Goal: Task Accomplishment & Management: Manage account settings

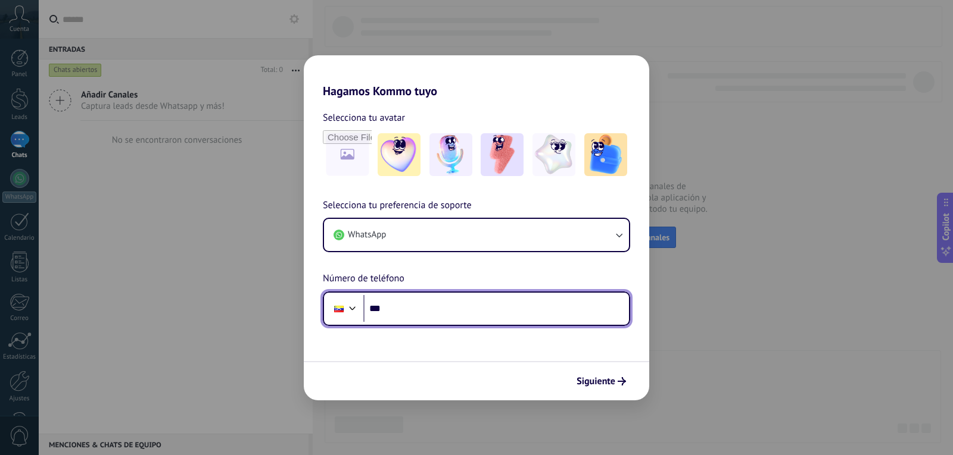
click at [479, 317] on input "***" at bounding box center [496, 308] width 266 height 27
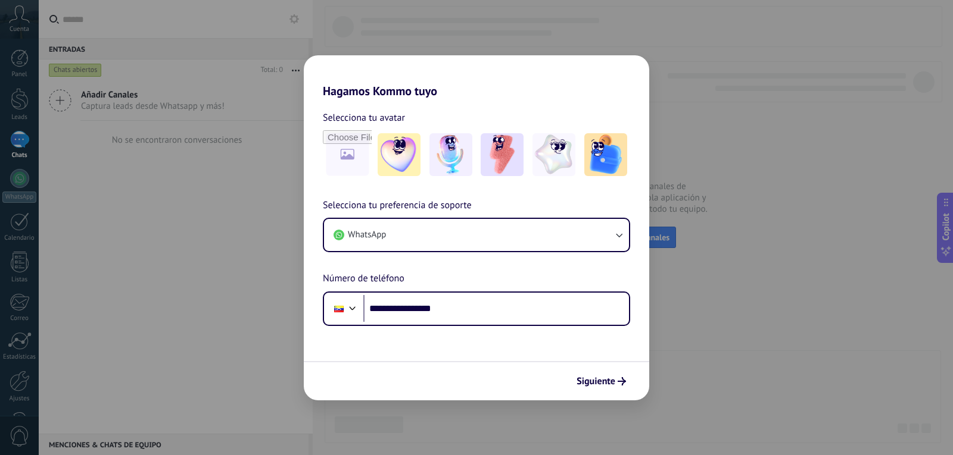
click at [433, 331] on form "**********" at bounding box center [476, 249] width 345 height 302
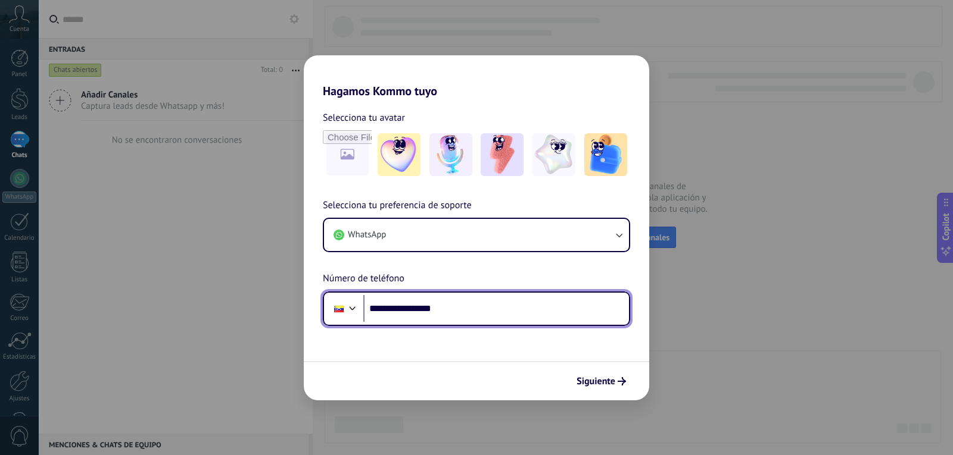
click at [389, 308] on input "**********" at bounding box center [496, 308] width 266 height 27
type input "**********"
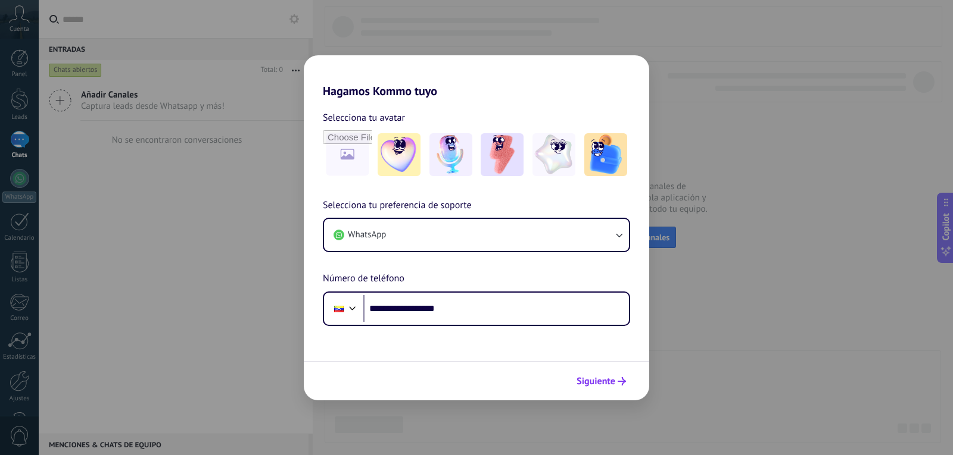
click at [598, 386] on span "Siguiente" at bounding box center [595, 381] width 39 height 8
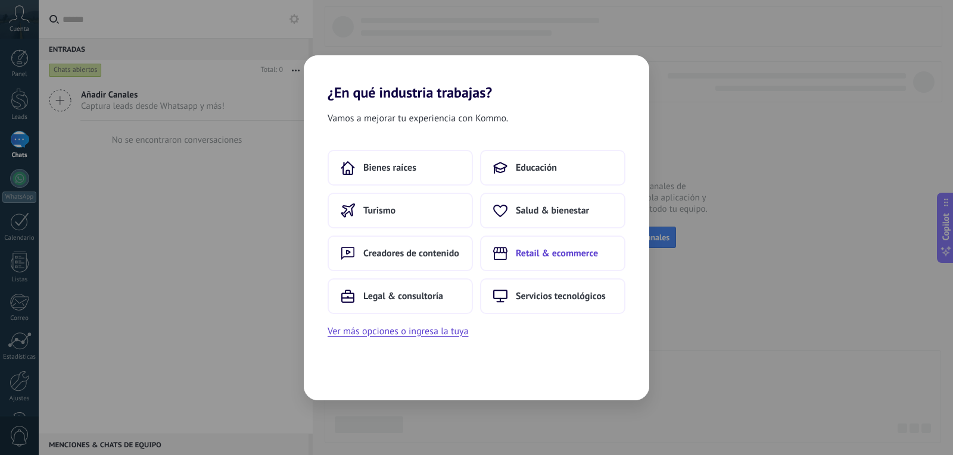
click at [569, 254] on span "Retail & ecommerce" at bounding box center [557, 254] width 82 height 12
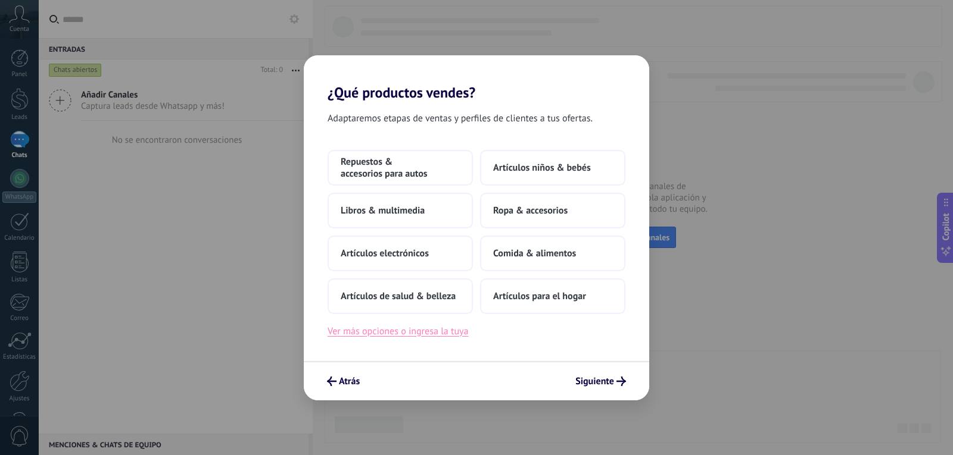
click at [436, 332] on button "Ver más opciones o ingresa la tuya" at bounding box center [397, 331] width 140 height 15
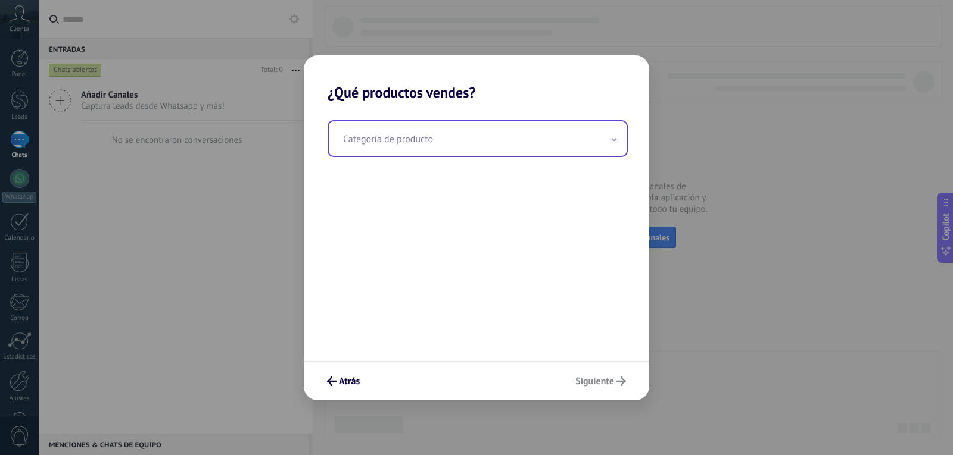
click at [417, 135] on input "text" at bounding box center [478, 138] width 298 height 35
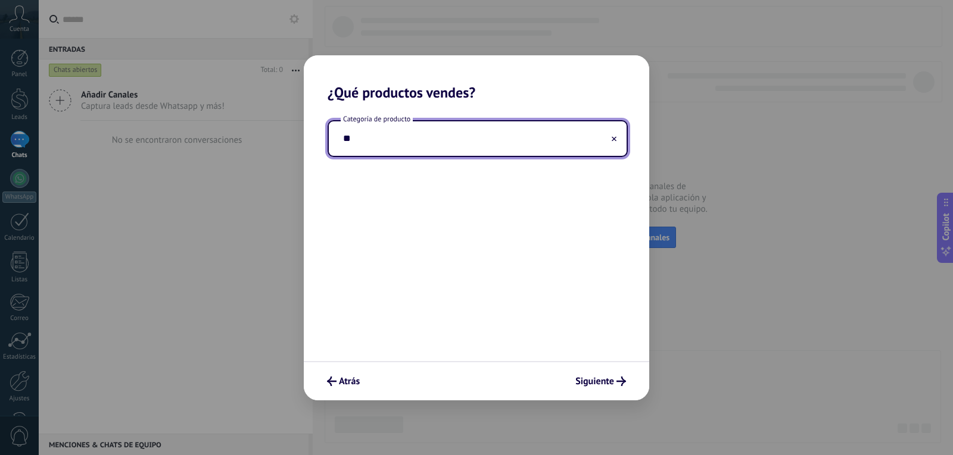
type input "*"
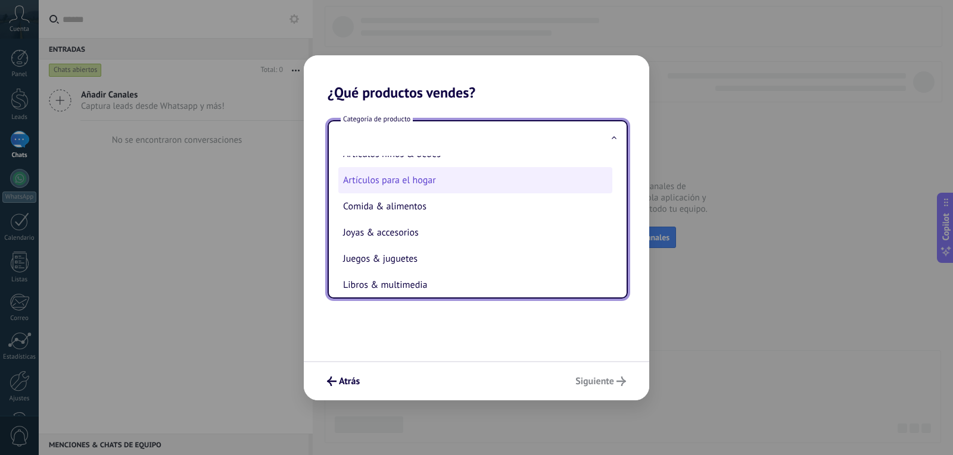
scroll to position [85, 0]
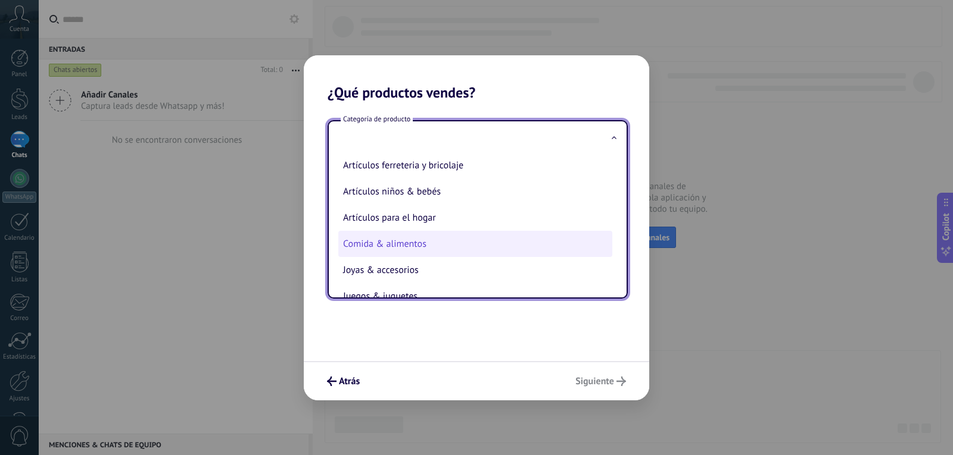
click at [401, 243] on li "Comida & alimentos" at bounding box center [475, 244] width 274 height 26
type input "**********"
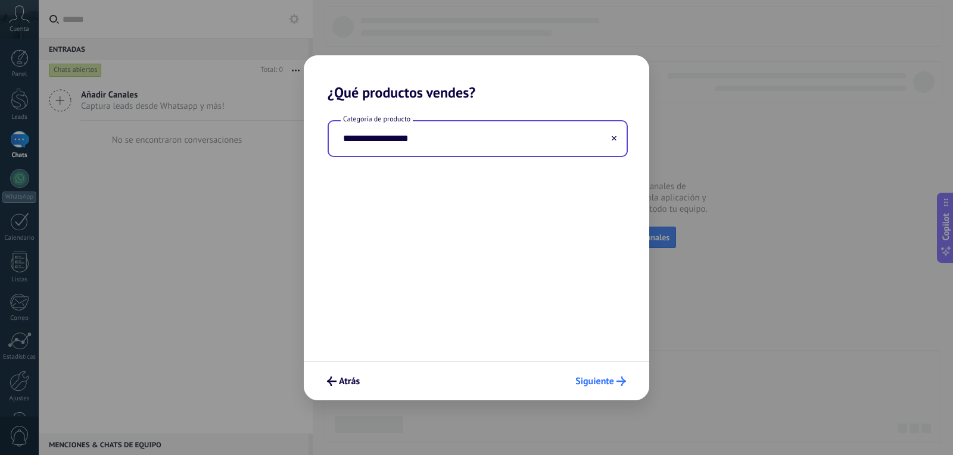
click at [604, 379] on span "Siguiente" at bounding box center [594, 381] width 39 height 8
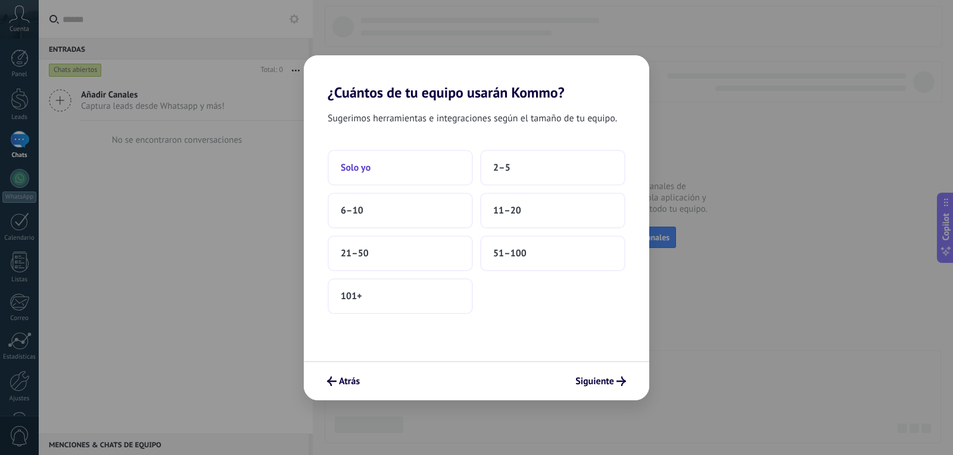
click at [395, 173] on button "Solo yo" at bounding box center [399, 168] width 145 height 36
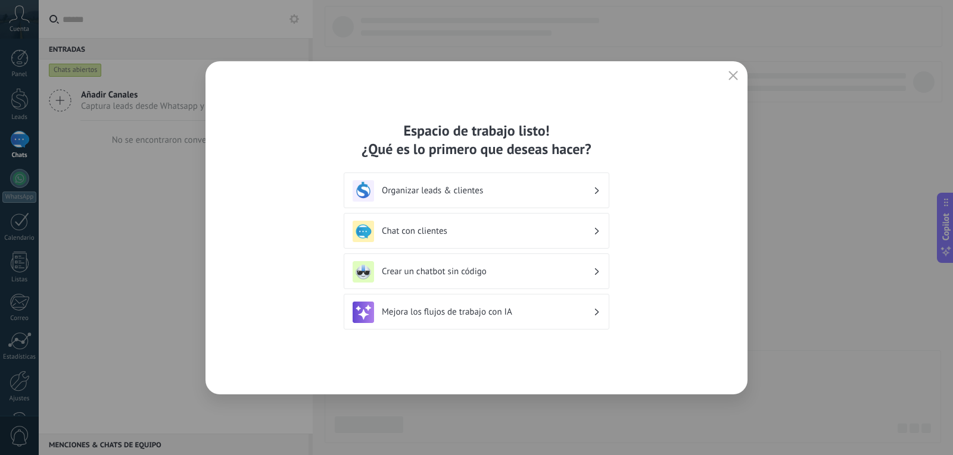
click at [524, 317] on h3 "Mejora los flujos de trabajo con IA" at bounding box center [487, 312] width 211 height 11
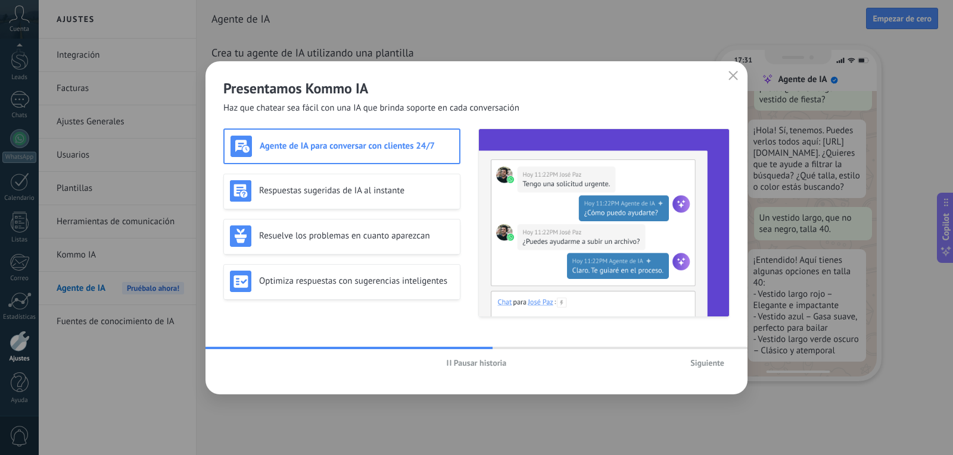
scroll to position [36, 0]
click at [700, 363] on span "Siguiente" at bounding box center [707, 363] width 34 height 8
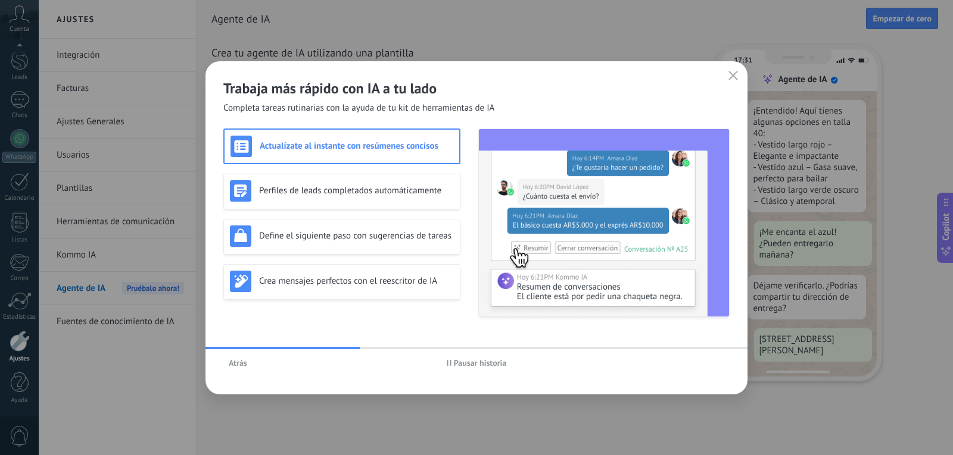
scroll to position [216, 0]
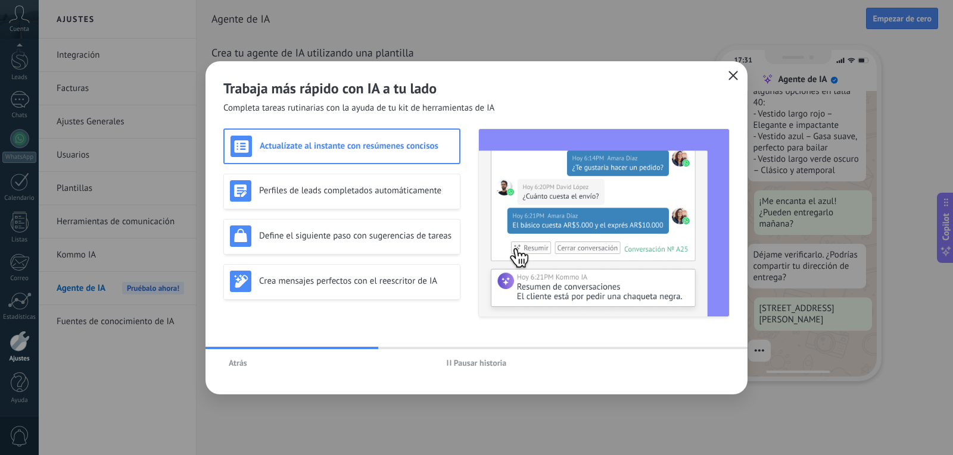
click at [734, 76] on icon "button" at bounding box center [733, 76] width 10 height 10
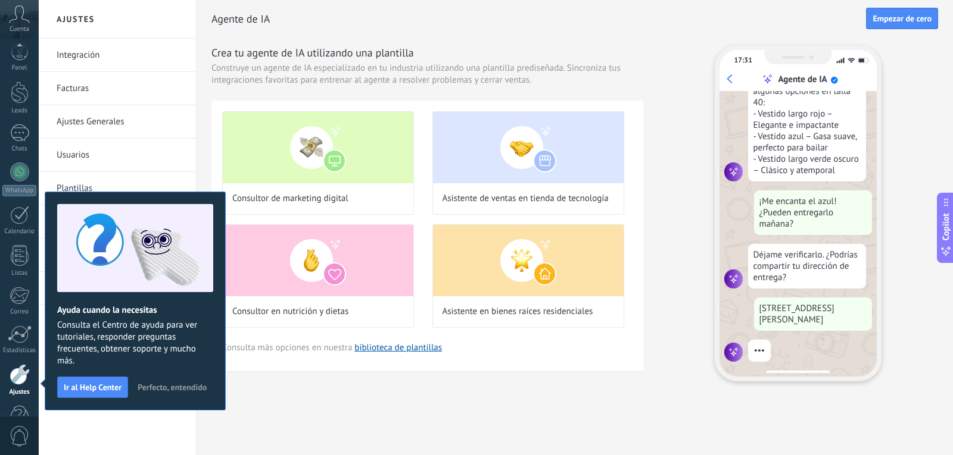
scroll to position [40, 0]
click at [261, 408] on div "Agente de IA Empezar [PERSON_NAME] Crea tu agente de IA utilizando una plantill…" at bounding box center [574, 210] width 756 height 420
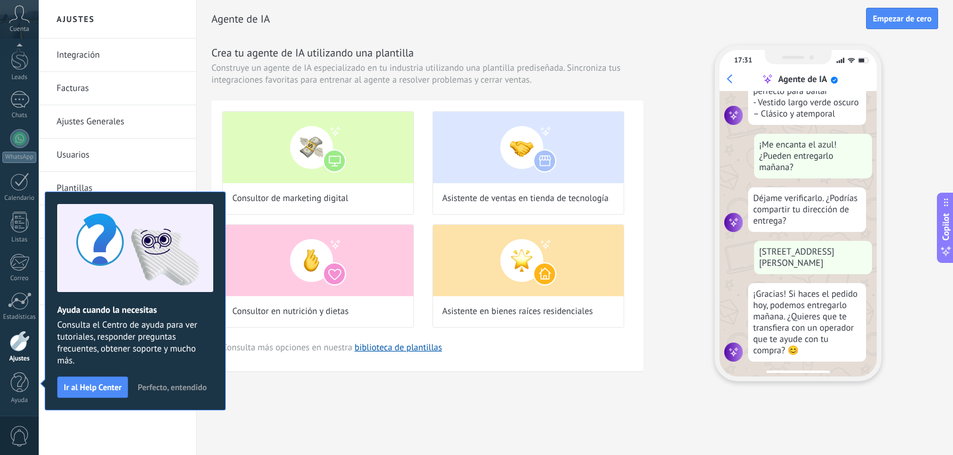
scroll to position [304, 0]
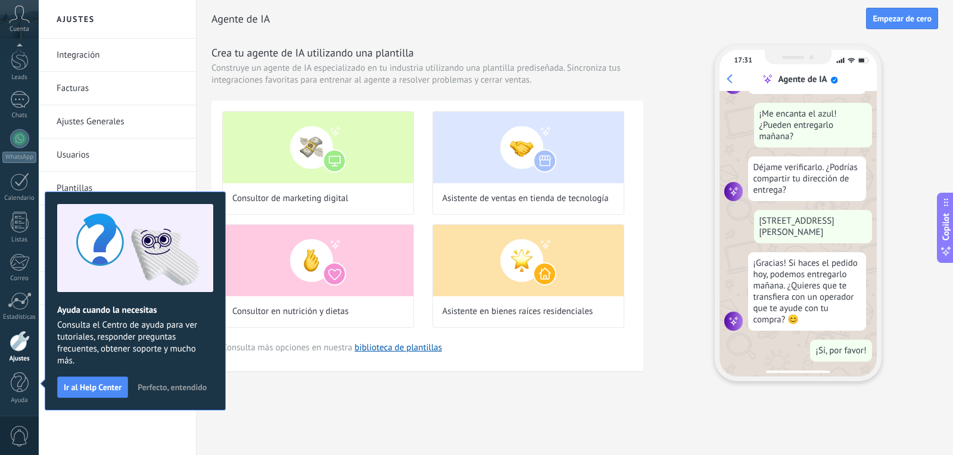
click at [172, 387] on span "Perfecto, entendido" at bounding box center [172, 387] width 69 height 8
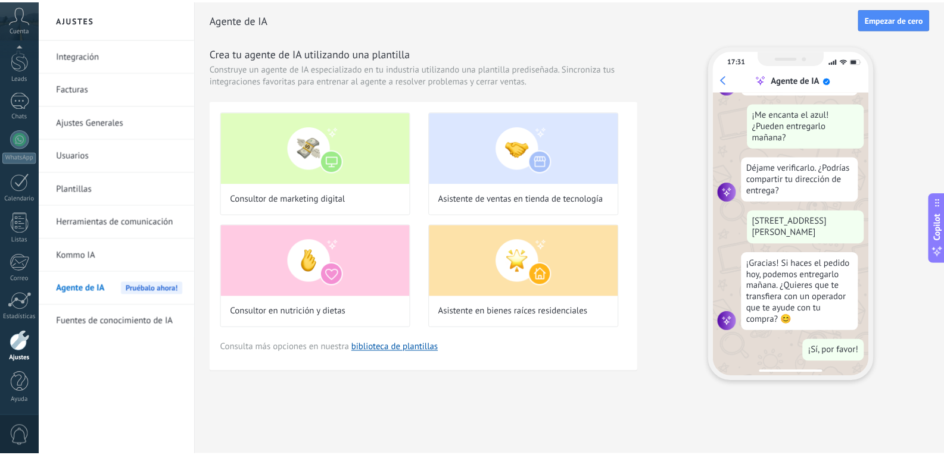
scroll to position [0, 0]
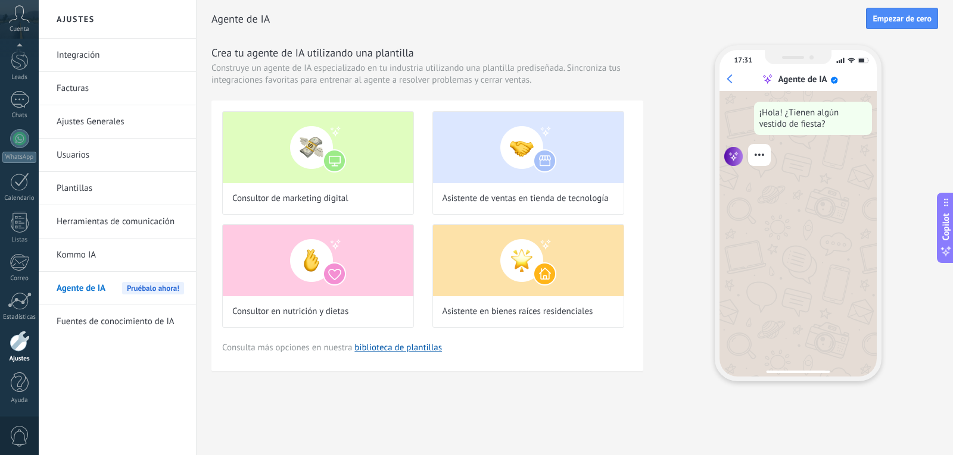
click at [88, 52] on link "Integración" at bounding box center [120, 55] width 127 height 33
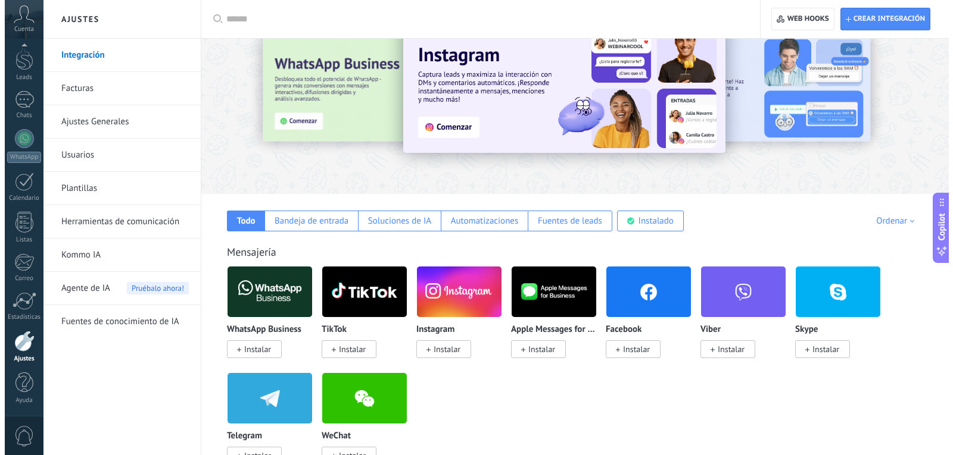
scroll to position [60, 0]
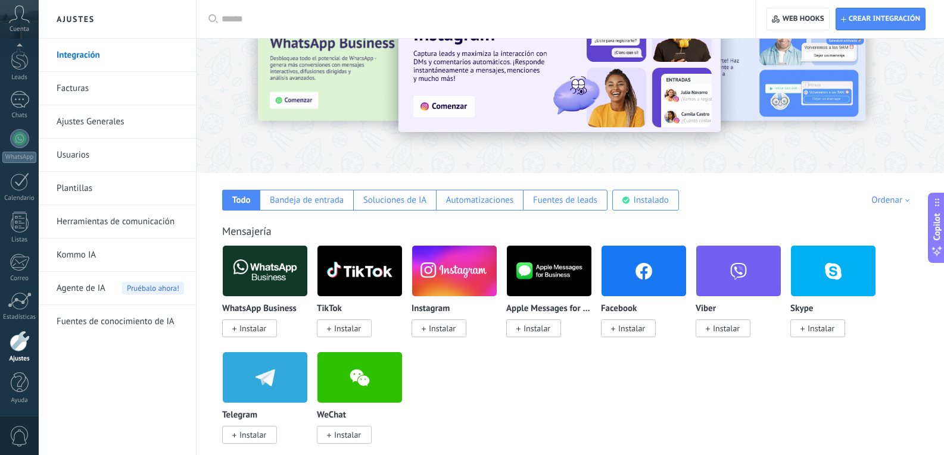
click at [439, 330] on span "Instalar" at bounding box center [442, 328] width 27 height 11
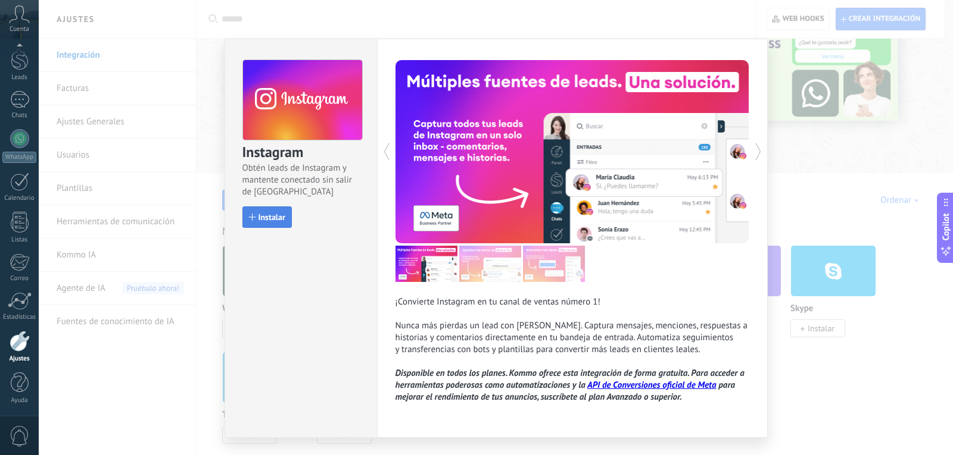
click at [270, 223] on button "Instalar" at bounding box center [266, 217] width 49 height 21
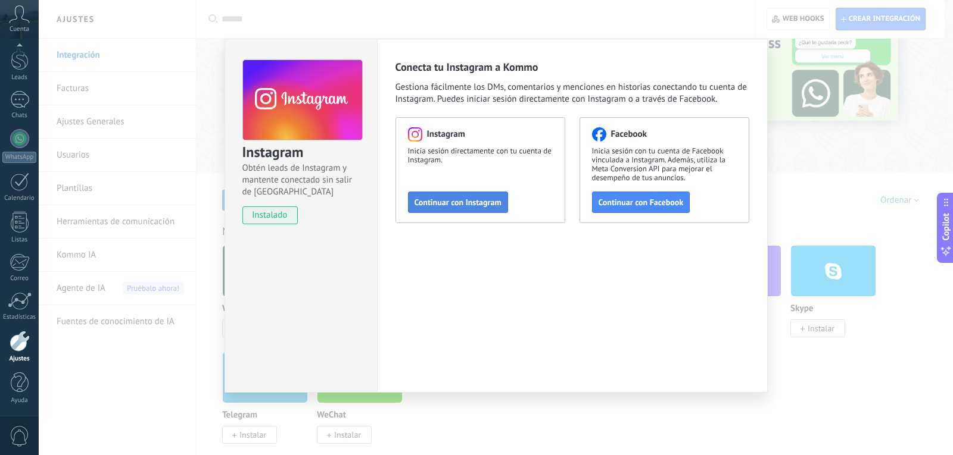
click at [472, 207] on span "Continuar con Instagram" at bounding box center [457, 202] width 87 height 8
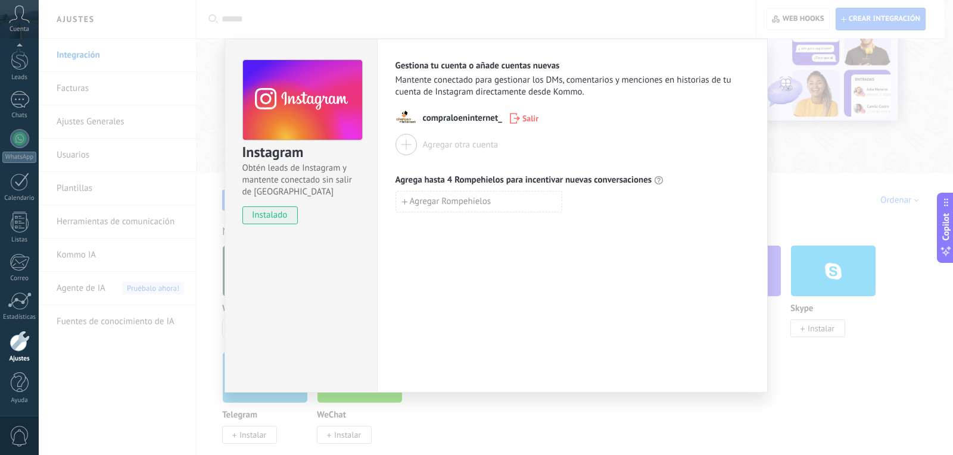
click at [405, 148] on div at bounding box center [405, 144] width 21 height 21
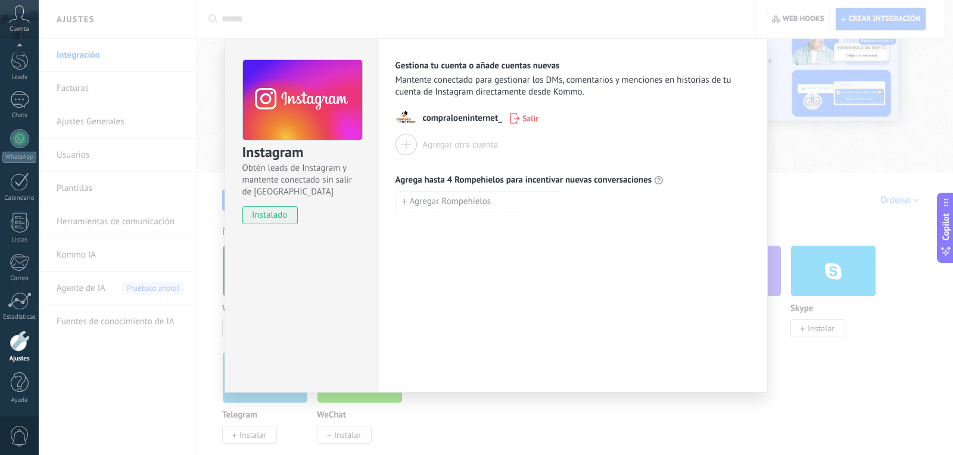
click at [427, 143] on div "Agregar otra cuenta" at bounding box center [461, 144] width 76 height 11
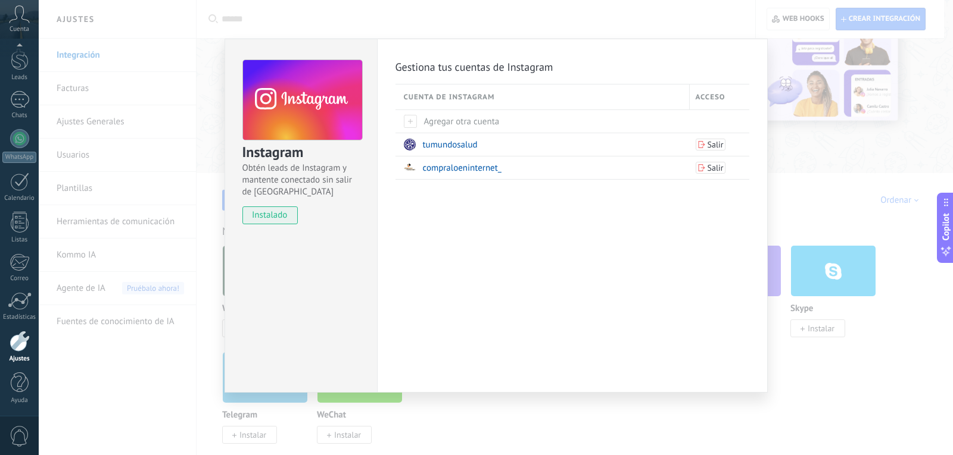
click at [809, 210] on div "Instagram Obtén leads de Instagram y mantente conectado sin salir de Kommo inst…" at bounding box center [496, 227] width 914 height 455
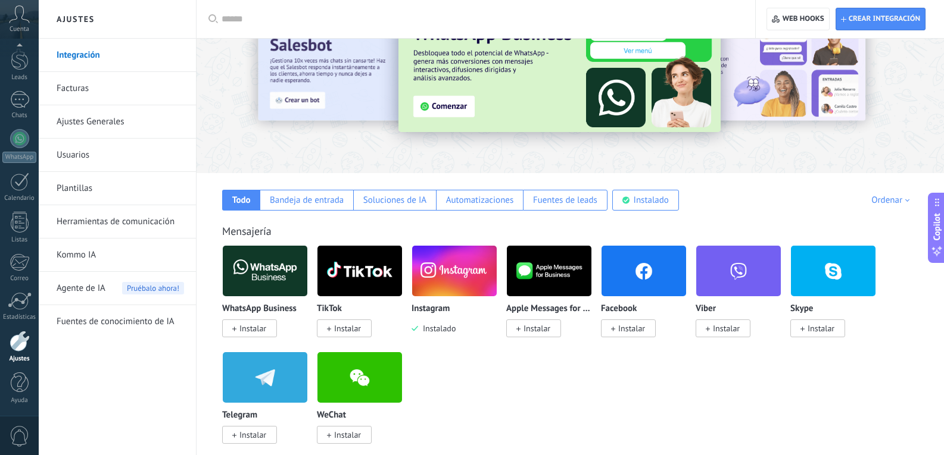
click at [253, 330] on span "Instalar" at bounding box center [252, 328] width 27 height 11
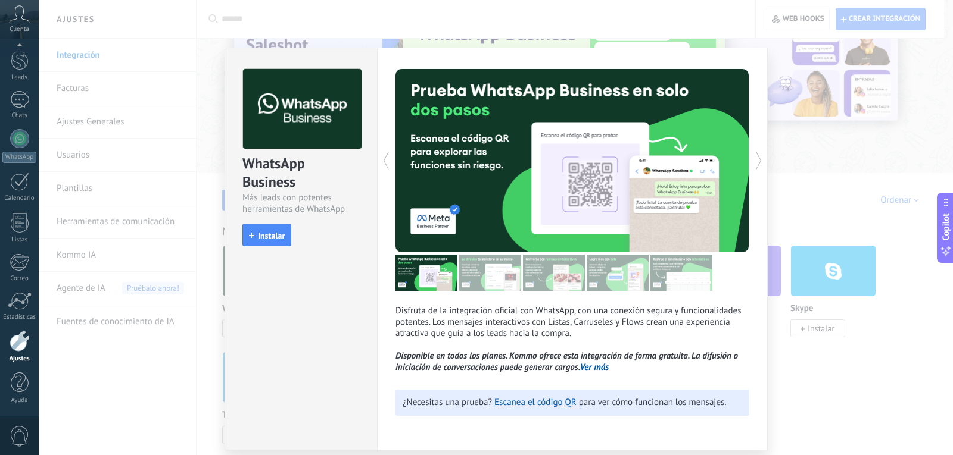
click at [842, 196] on div "WhatsApp Business Más leads con potentes herramientas de WhatsApp install Insta…" at bounding box center [496, 227] width 914 height 455
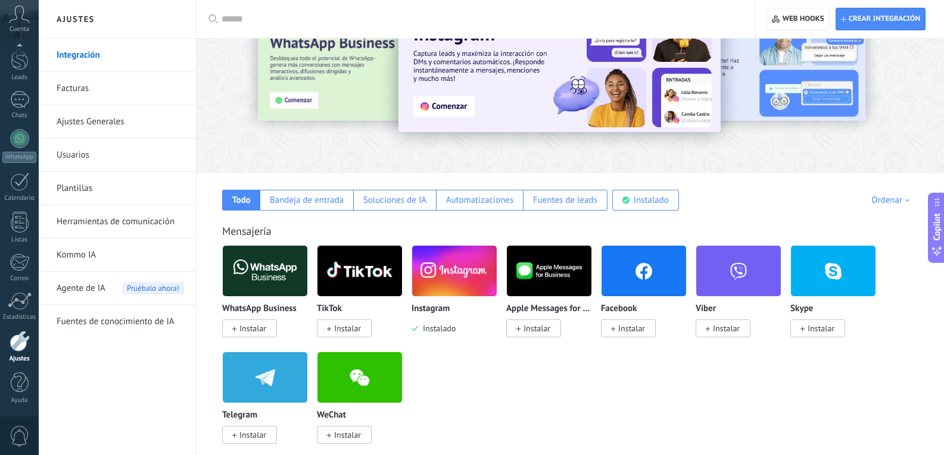
click at [633, 328] on span "Instalar" at bounding box center [631, 328] width 27 height 11
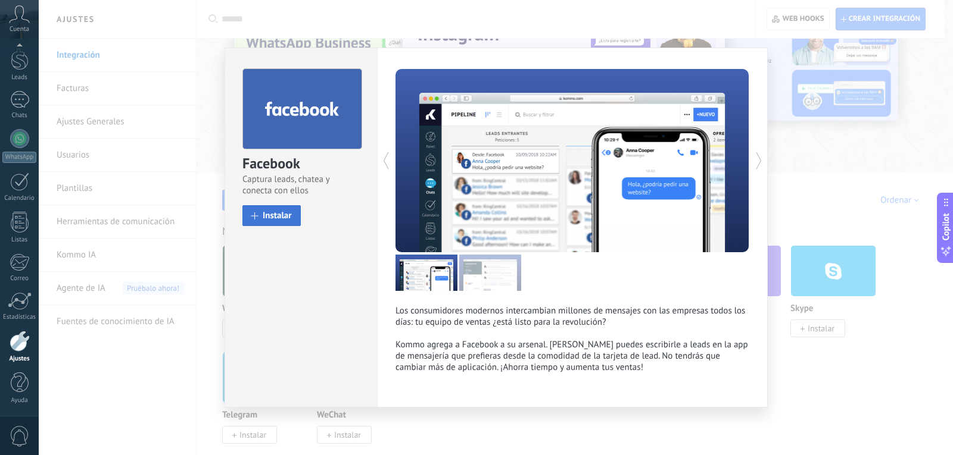
click at [273, 218] on span "Instalar" at bounding box center [277, 215] width 29 height 9
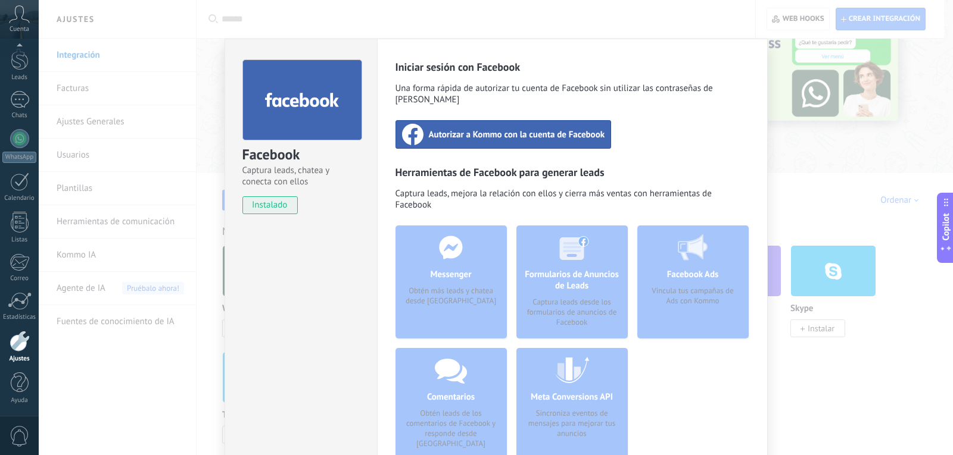
click at [483, 129] on span "Autorizar a Kommo con la cuenta de Facebook" at bounding box center [517, 135] width 176 height 12
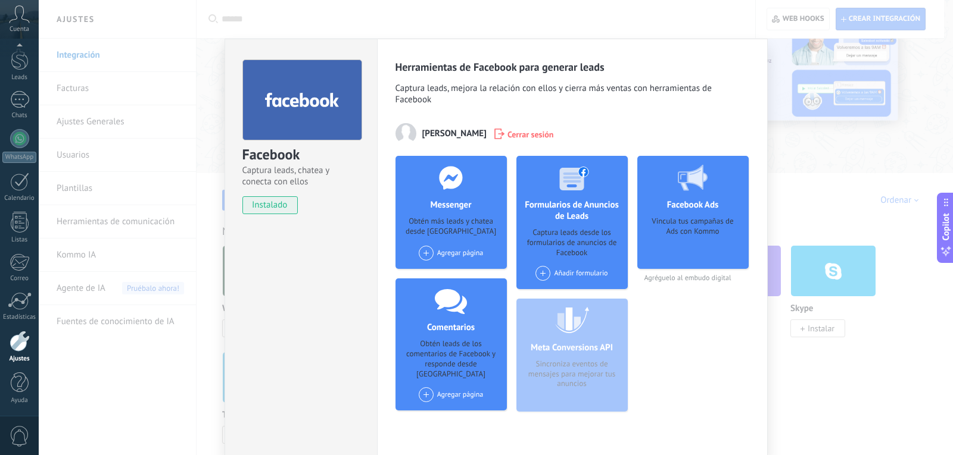
click at [844, 398] on div "Facebook Captura leads, chatea y conecta con ellos instalado Desinstalar Herram…" at bounding box center [496, 227] width 914 height 455
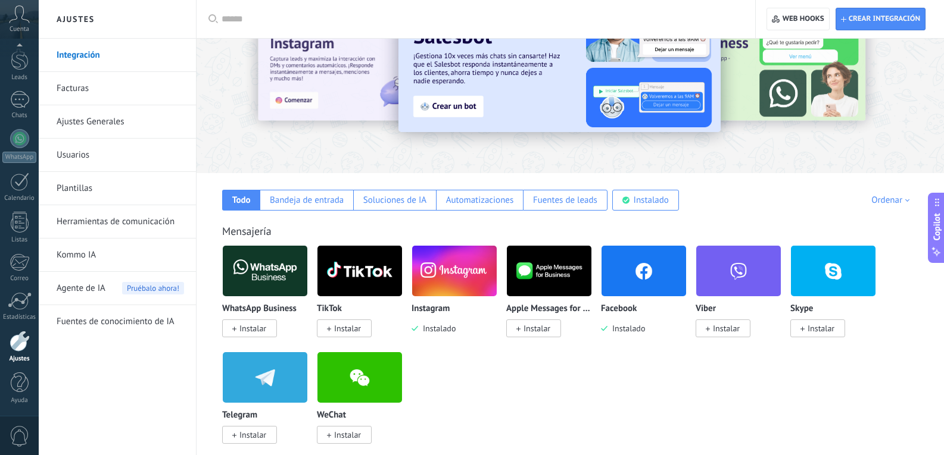
click at [252, 330] on span "Instalar" at bounding box center [252, 328] width 27 height 11
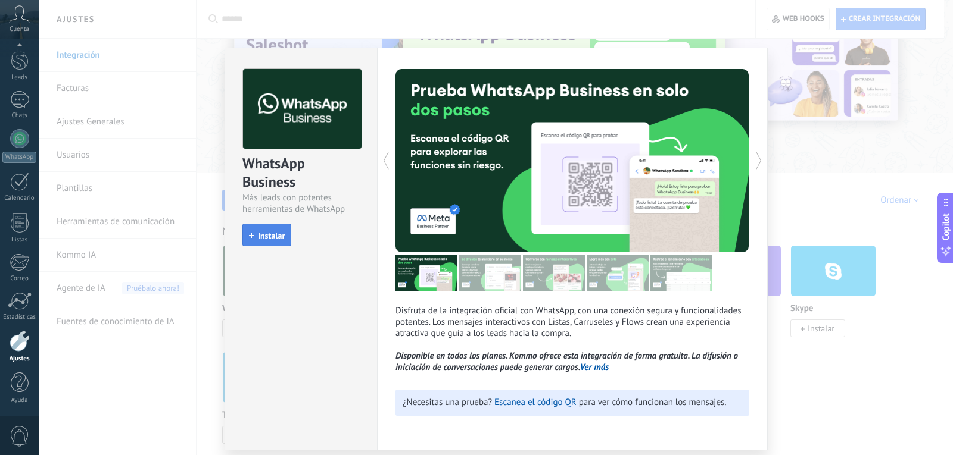
click at [274, 238] on span "Instalar" at bounding box center [271, 236] width 27 height 8
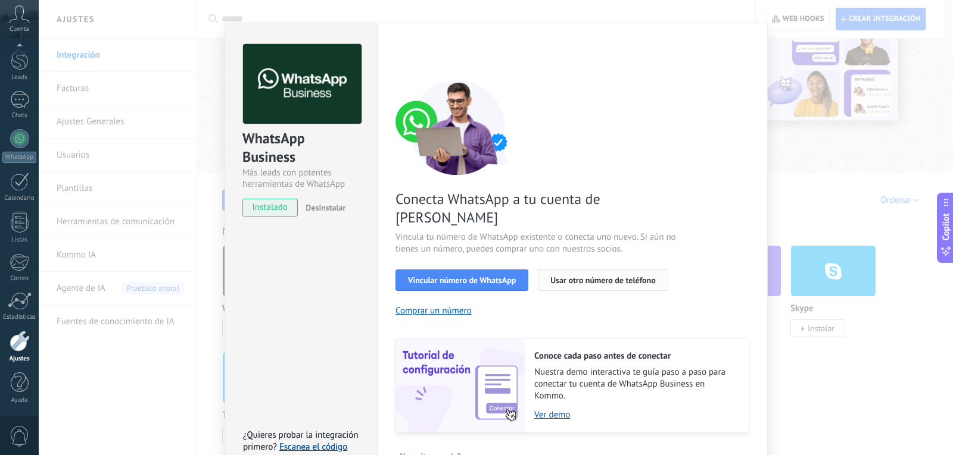
scroll to position [40, 0]
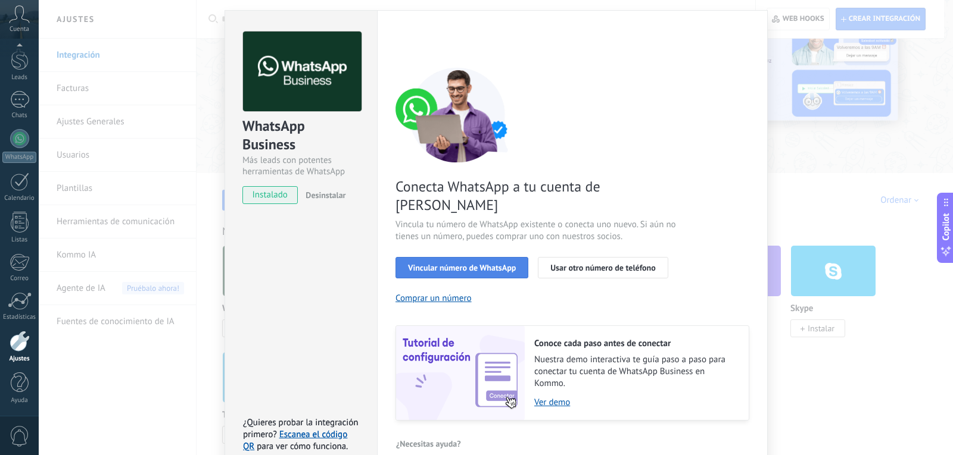
click at [480, 264] on span "Vincular número de WhatsApp" at bounding box center [462, 268] width 108 height 8
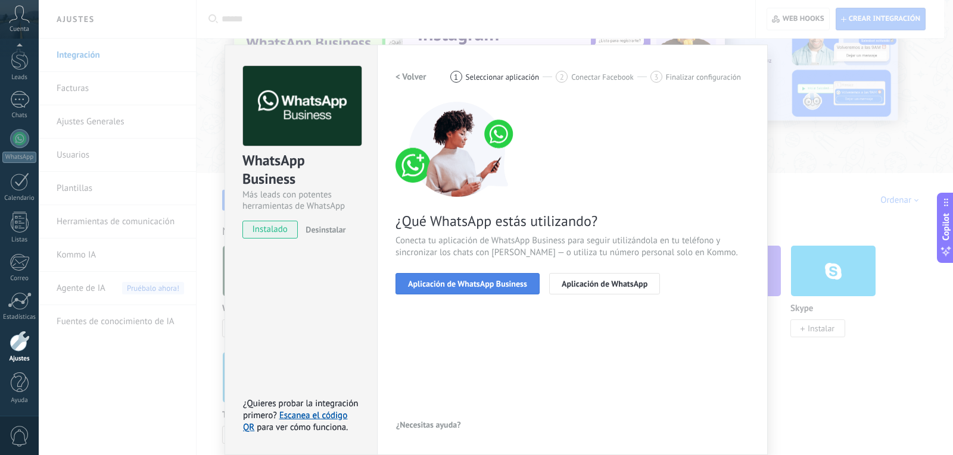
click at [469, 282] on span "Aplicación de WhatsApp Business" at bounding box center [467, 284] width 119 height 8
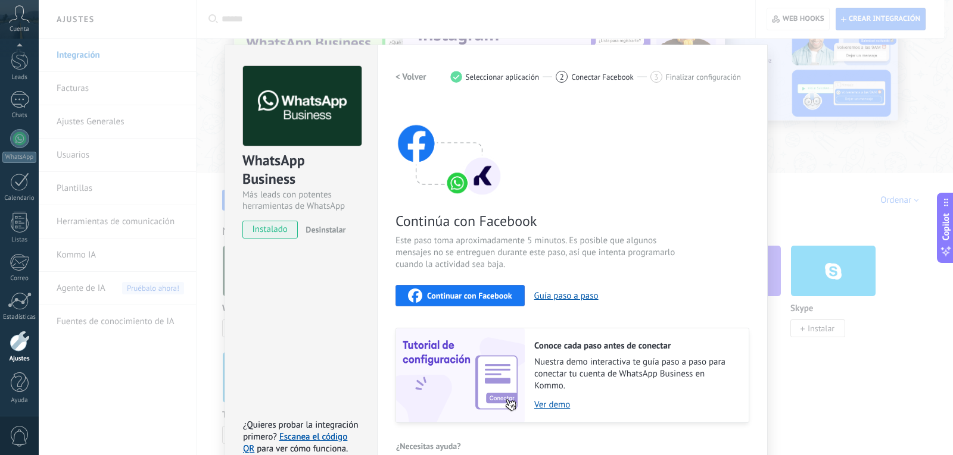
click at [491, 298] on span "Continuar con Facebook" at bounding box center [469, 296] width 85 height 8
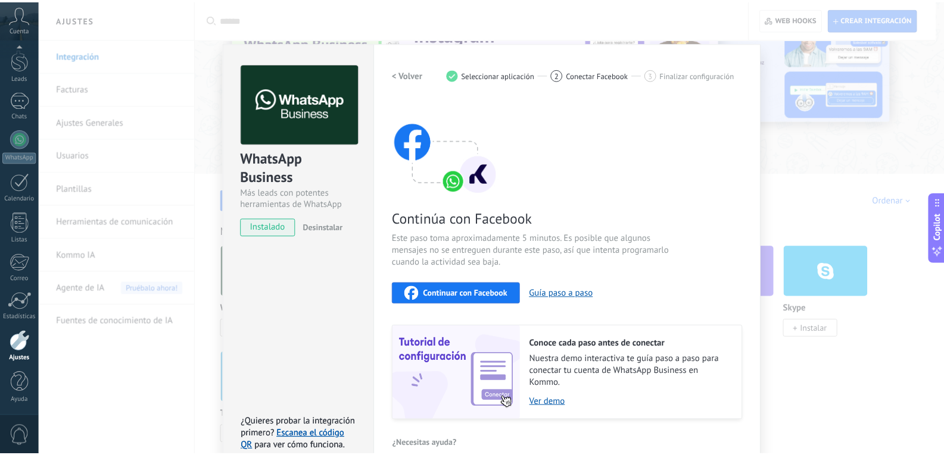
scroll to position [0, 0]
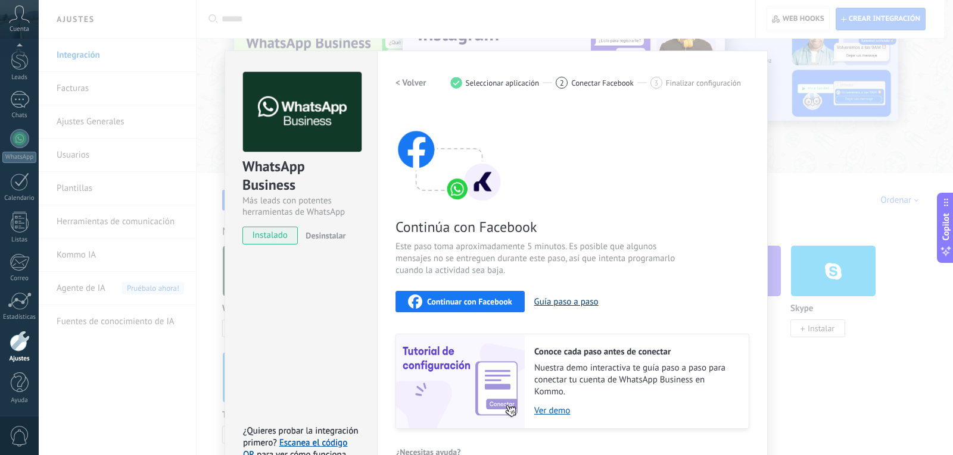
click at [560, 299] on button "Guía paso a paso" at bounding box center [566, 301] width 64 height 11
click at [798, 183] on div "WhatsApp Business Más leads con potentes herramientas de WhatsApp instalado Des…" at bounding box center [496, 227] width 914 height 455
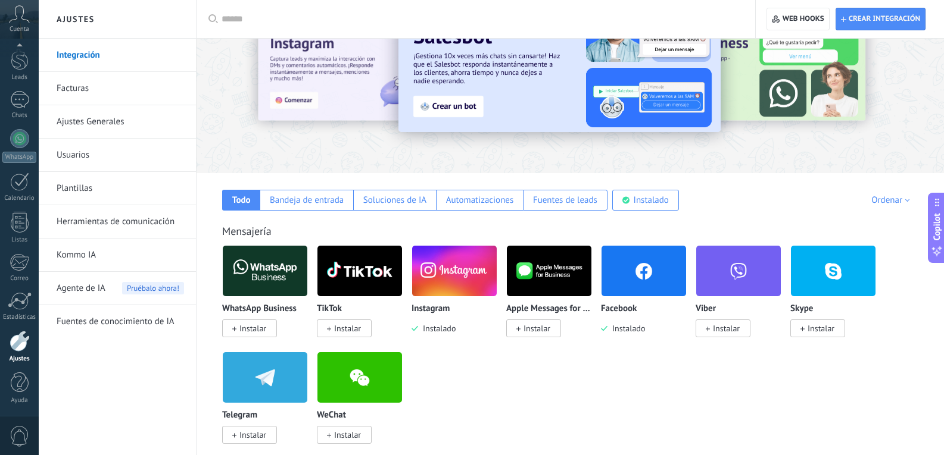
click at [249, 330] on span "Instalar" at bounding box center [252, 328] width 27 height 11
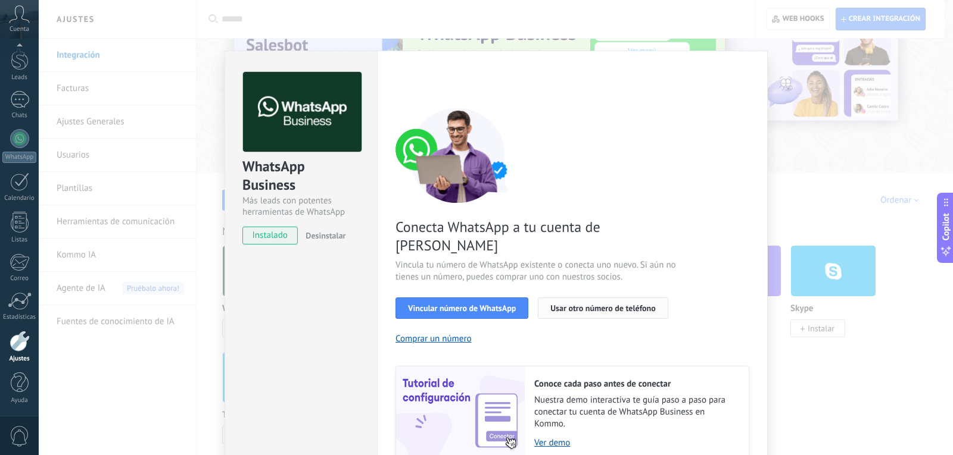
click at [582, 304] on span "Usar otro número de teléfono" at bounding box center [602, 308] width 105 height 8
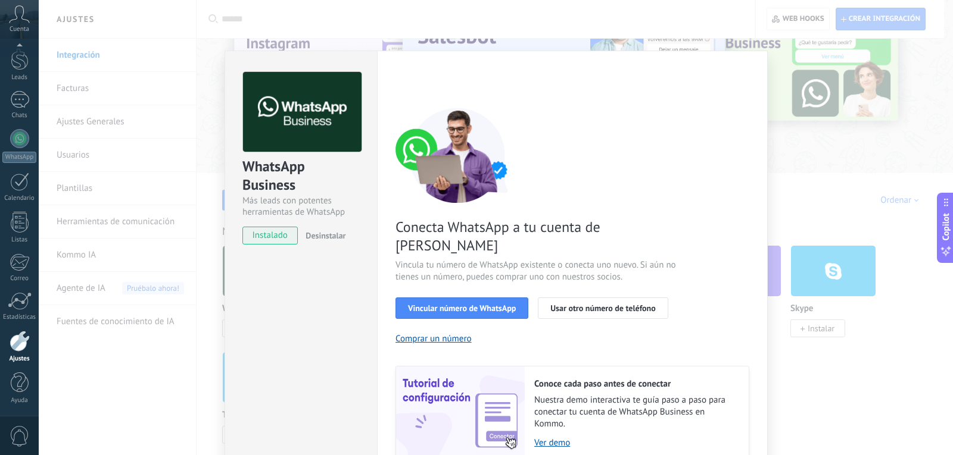
click at [189, 310] on div "WhatsApp Business Más leads con potentes herramientas de WhatsApp instalado Des…" at bounding box center [496, 227] width 914 height 455
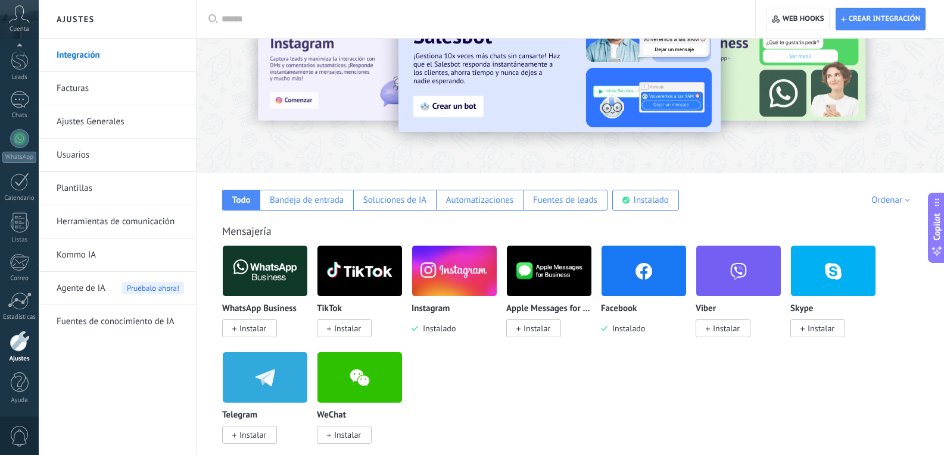
click at [606, 436] on div "WhatsApp Business Instalar TikTok Instalar Instagram Instalado Apple Messages f…" at bounding box center [576, 351] width 708 height 213
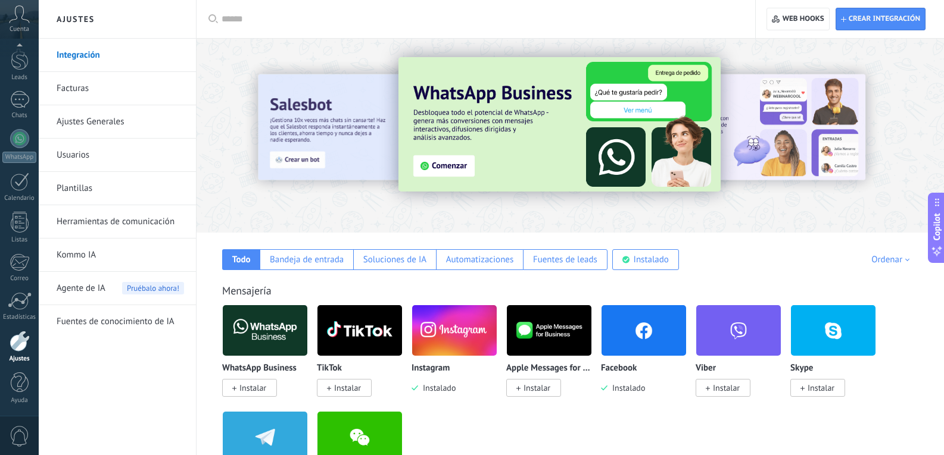
click at [84, 249] on link "Kommo IA" at bounding box center [120, 255] width 127 height 33
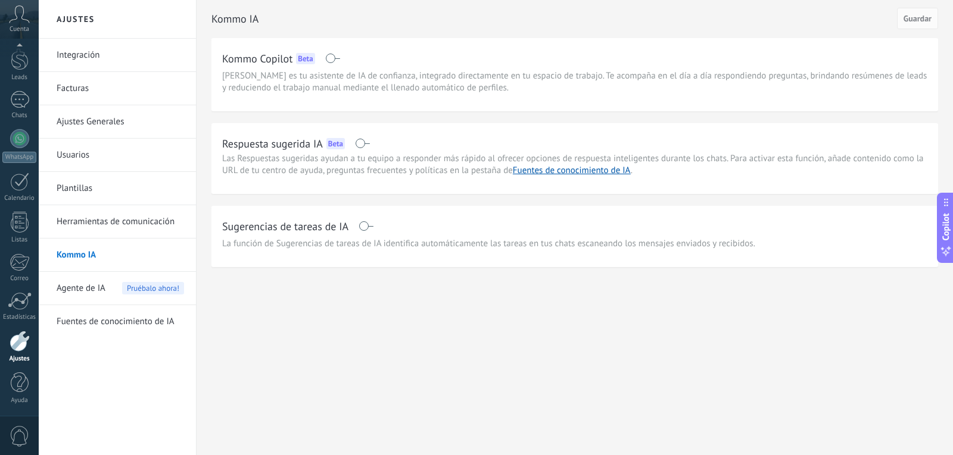
click at [92, 289] on span "Agente de IA" at bounding box center [81, 288] width 49 height 33
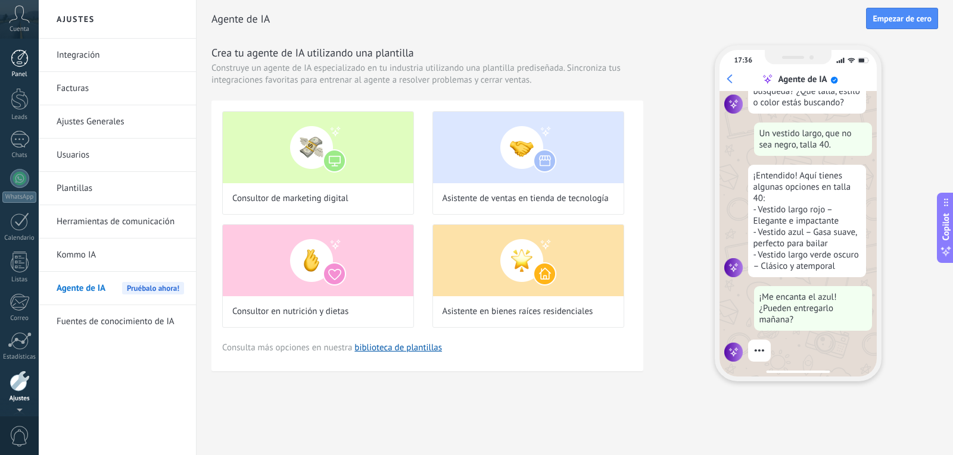
click at [29, 59] on link "Panel" at bounding box center [19, 63] width 39 height 29
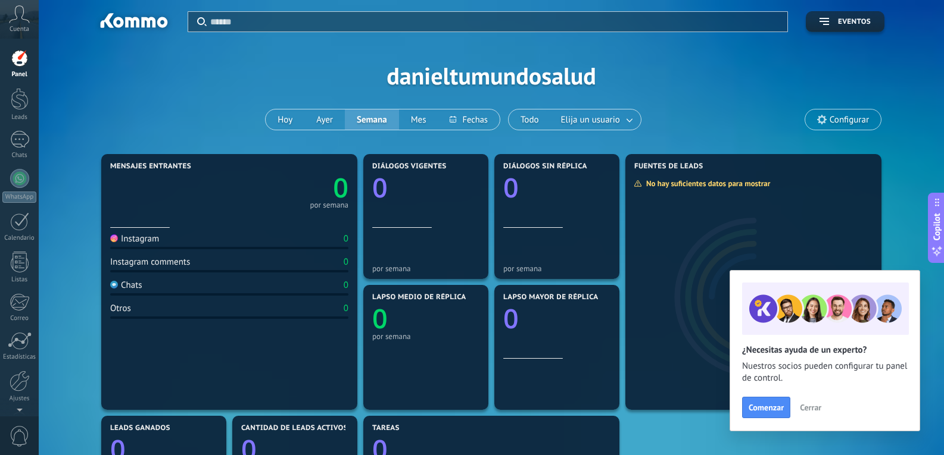
click at [811, 404] on span "Cerrar" at bounding box center [810, 408] width 21 height 8
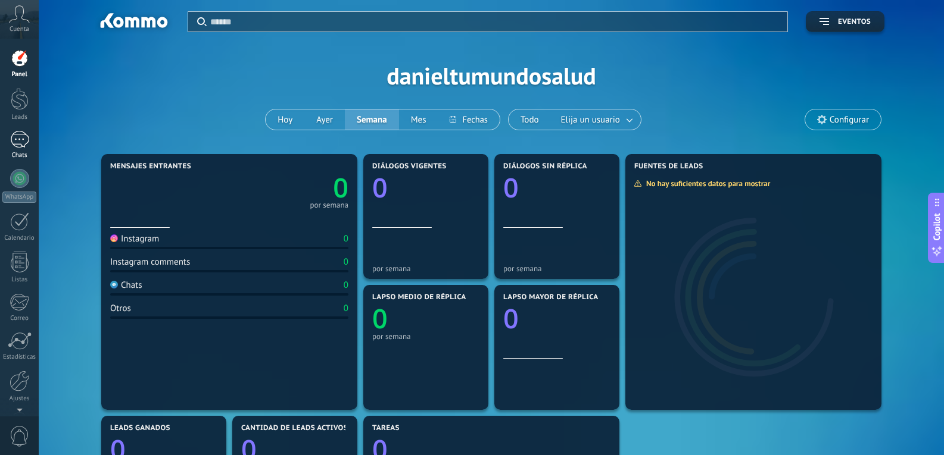
click at [22, 146] on div at bounding box center [19, 139] width 19 height 17
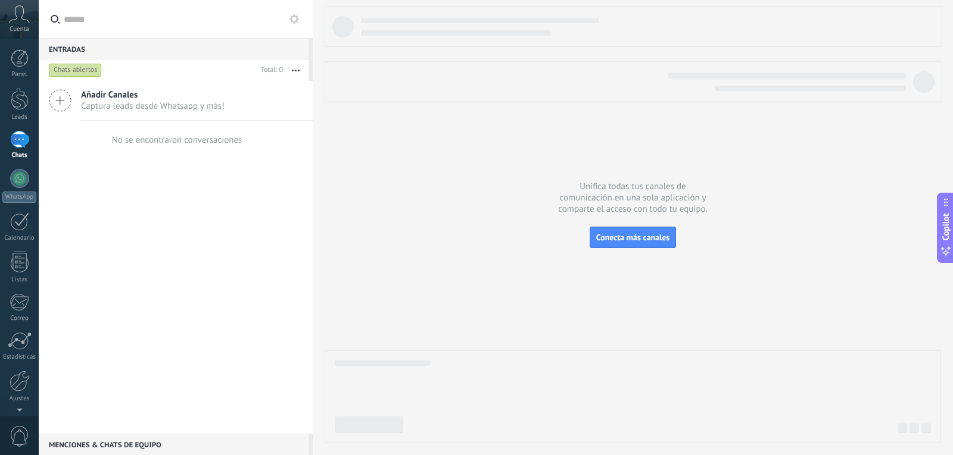
click at [20, 15] on icon at bounding box center [19, 14] width 21 height 18
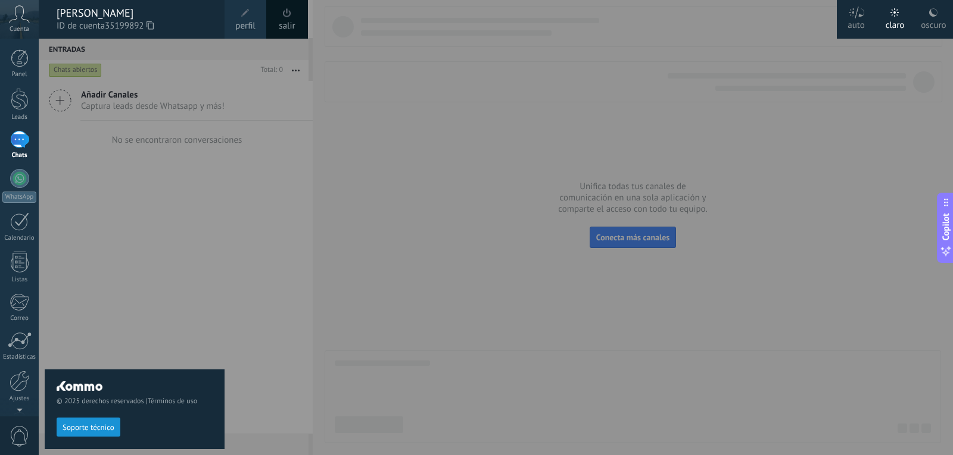
drag, startPoint x: 143, startPoint y: 196, endPoint x: 641, endPoint y: 260, distance: 501.2
click at [144, 196] on div "© 2025 derechos reservados | Términos de uso Soporte técnico" at bounding box center [135, 247] width 180 height 417
click at [542, 211] on div at bounding box center [515, 227] width 953 height 455
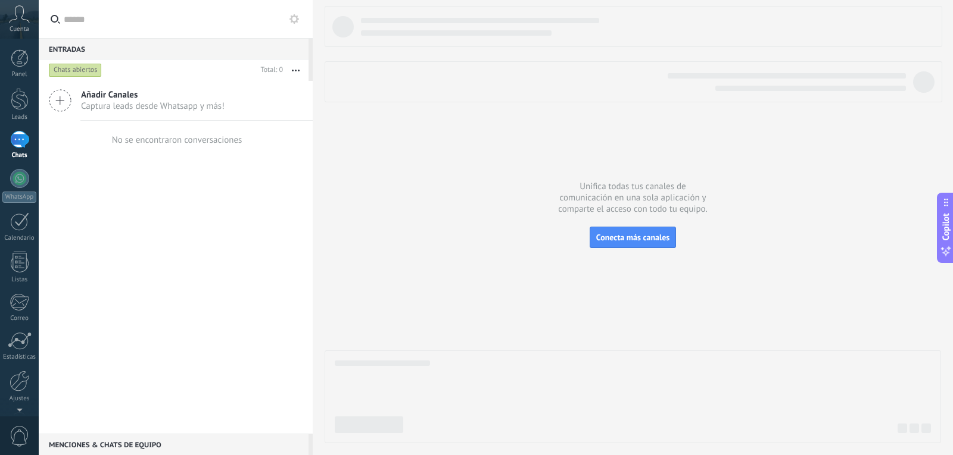
click at [134, 103] on span "Captura leads desde Whatsapp y más!" at bounding box center [152, 106] width 143 height 11
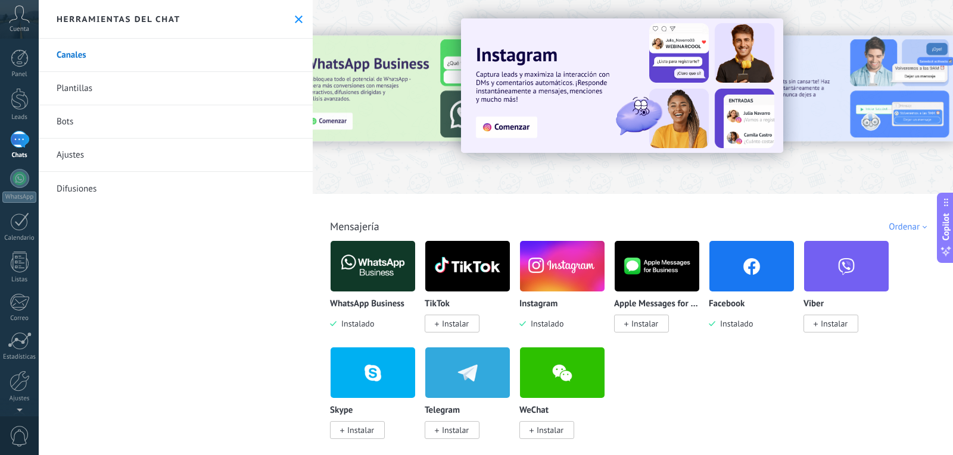
click at [568, 260] on img at bounding box center [562, 267] width 85 height 58
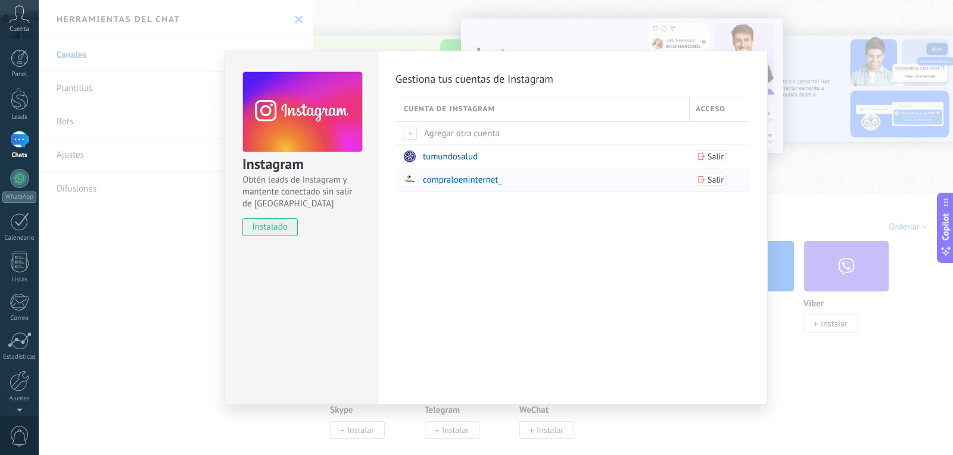
click at [459, 179] on span "compraloeninternet_" at bounding box center [462, 179] width 79 height 11
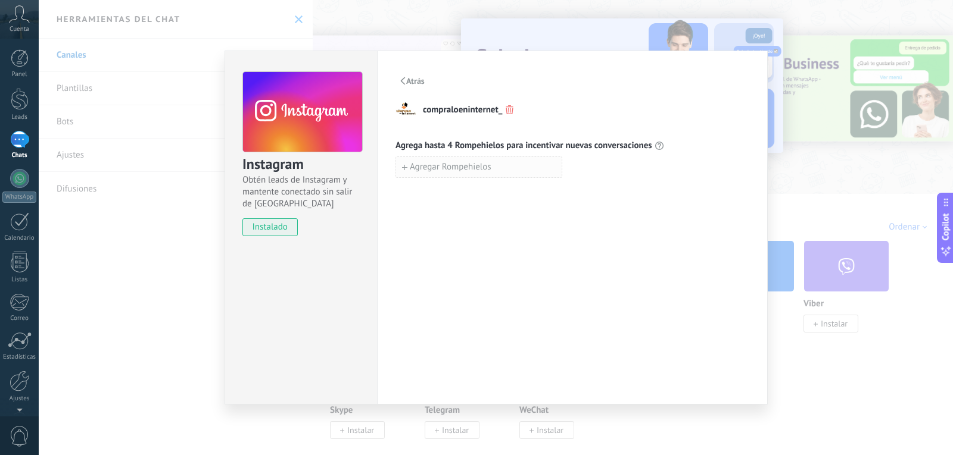
click at [505, 172] on button "Agregar Rompehielos" at bounding box center [478, 167] width 167 height 21
drag, startPoint x: 700, startPoint y: 259, endPoint x: 752, endPoint y: 124, distance: 144.4
click at [705, 258] on div "Atrás compraloeninternet_ Agrega hasta 4 Rompehielos para incentivar nuevas con…" at bounding box center [572, 228] width 391 height 354
click at [872, 348] on div "Instagram Obtén leads de Instagram y mantente conectado sin salir de Kommo inst…" at bounding box center [496, 227] width 914 height 455
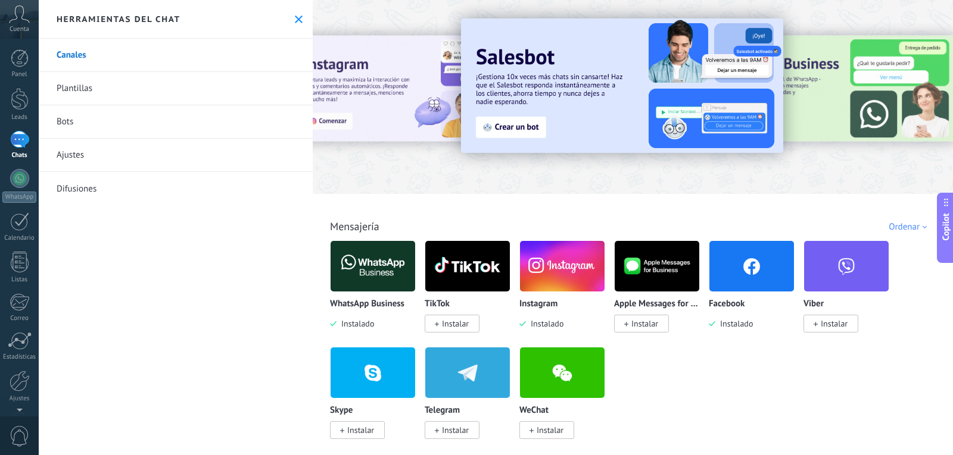
click at [80, 153] on link "Ajustes" at bounding box center [176, 155] width 274 height 33
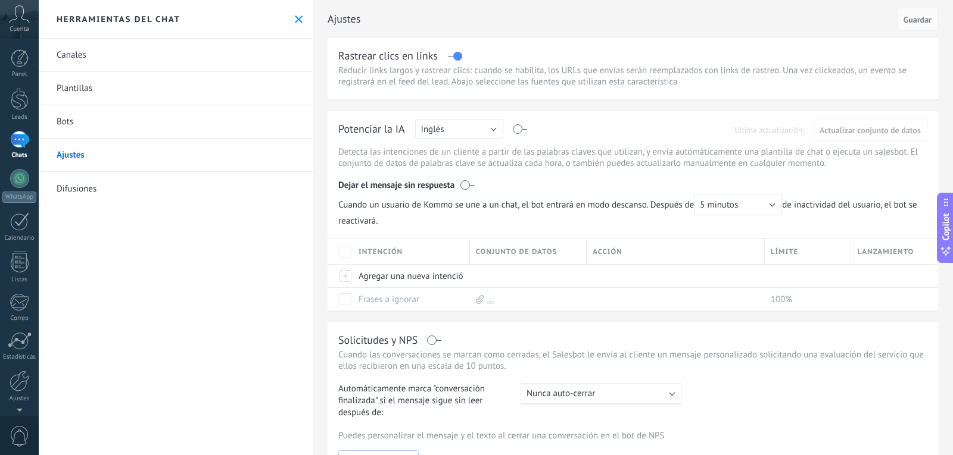
click at [19, 20] on icon at bounding box center [19, 14] width 21 height 18
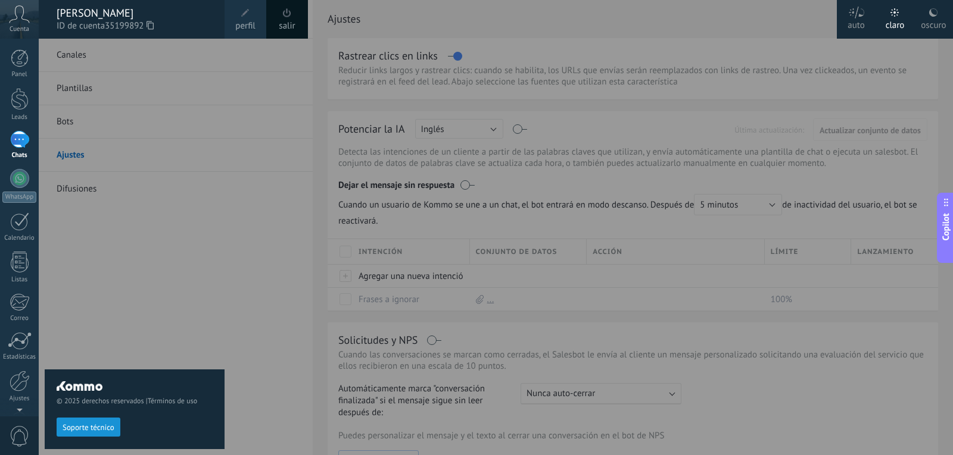
click at [203, 298] on div "© 2025 derechos reservados | Términos de uso Soporte técnico" at bounding box center [135, 247] width 180 height 417
click at [414, 51] on div at bounding box center [515, 227] width 953 height 455
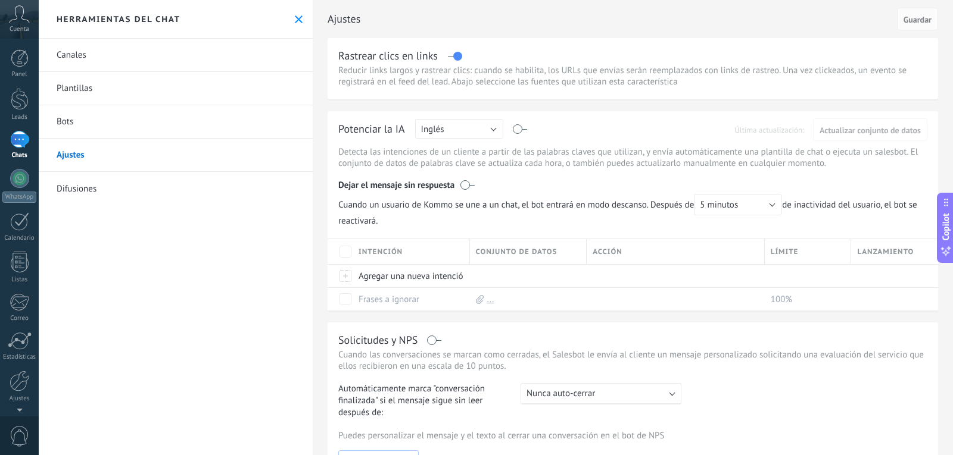
click at [295, 21] on icon at bounding box center [299, 19] width 8 height 8
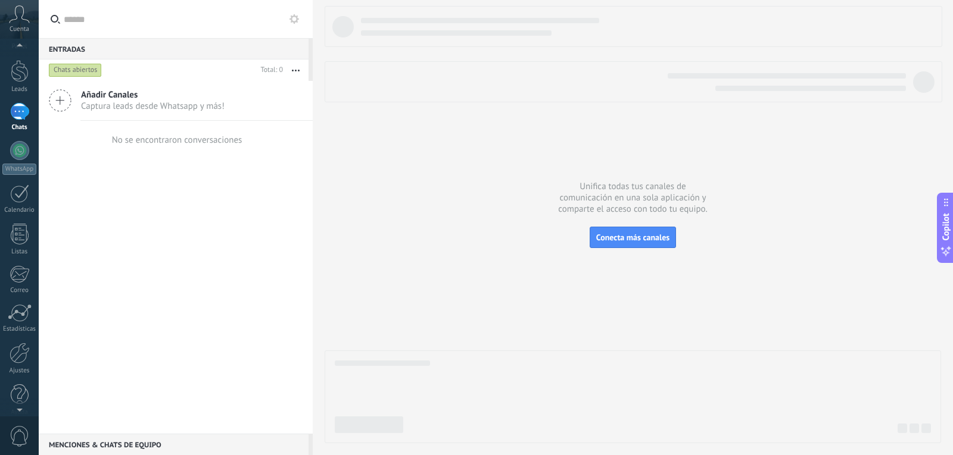
scroll to position [40, 0]
click at [21, 133] on div at bounding box center [19, 138] width 19 height 19
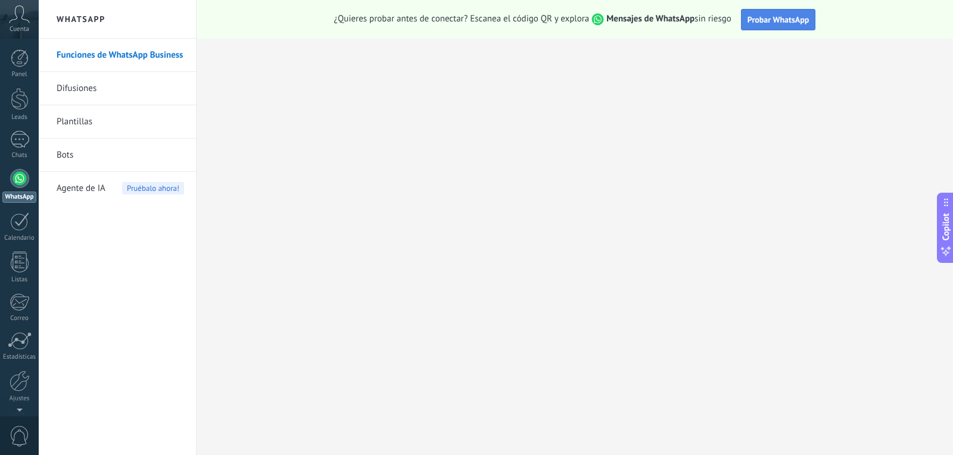
click at [796, 26] on button "Probar WhatsApp" at bounding box center [778, 19] width 75 height 21
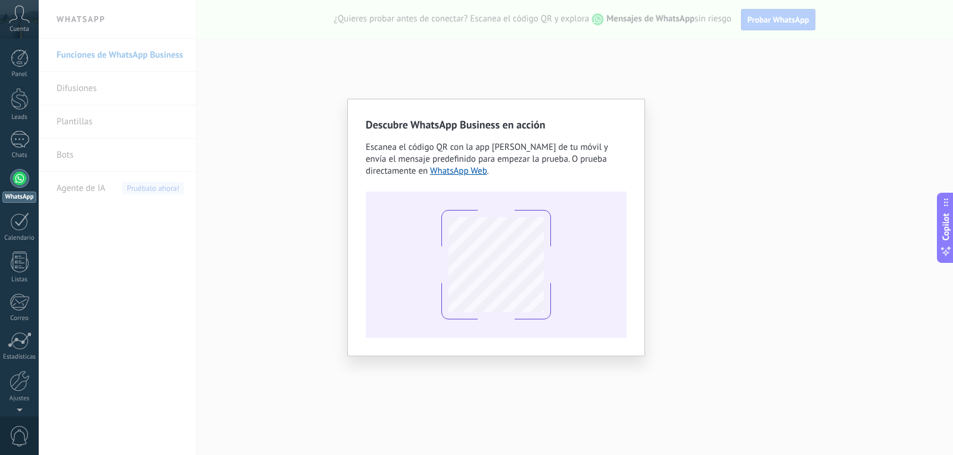
drag, startPoint x: 796, startPoint y: 25, endPoint x: 795, endPoint y: 18, distance: 7.2
click at [795, 18] on div "Descubre WhatsApp Business en acción Escanea el código QR con la app [PERSON_NA…" at bounding box center [496, 227] width 914 height 455
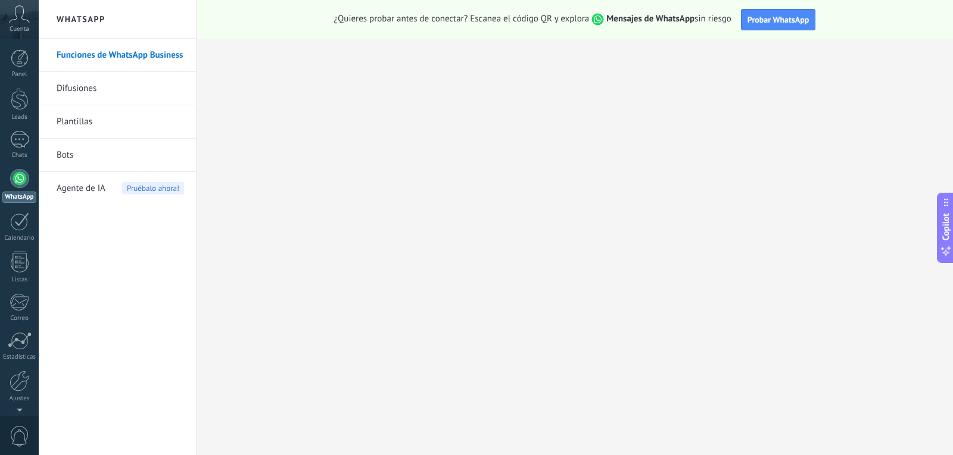
click at [795, 18] on span "Probar WhatsApp" at bounding box center [778, 19] width 62 height 11
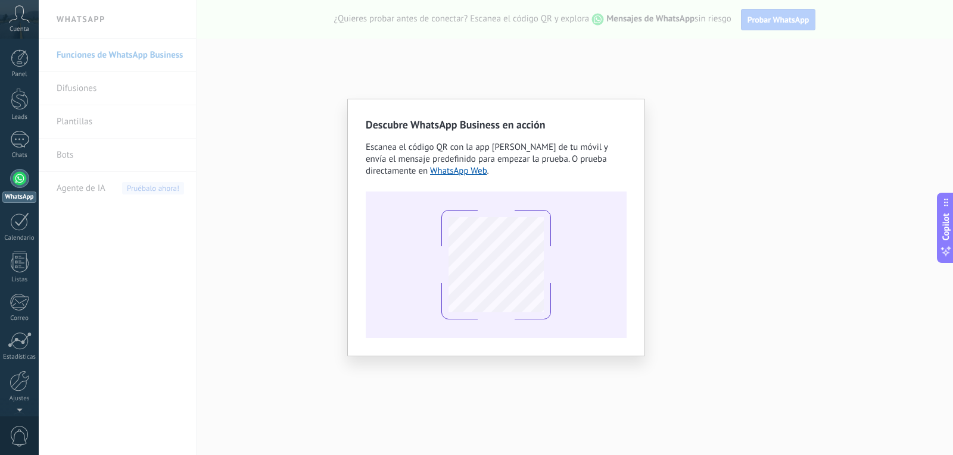
click at [582, 66] on div "Descubre WhatsApp Business en acción Escanea el código QR con la app [PERSON_NA…" at bounding box center [496, 227] width 914 height 455
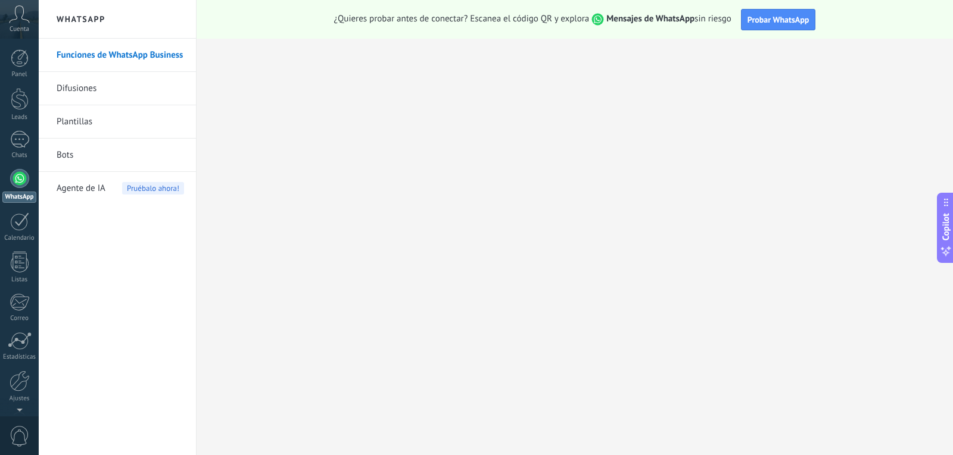
click at [88, 189] on span "Agente de IA" at bounding box center [81, 188] width 49 height 33
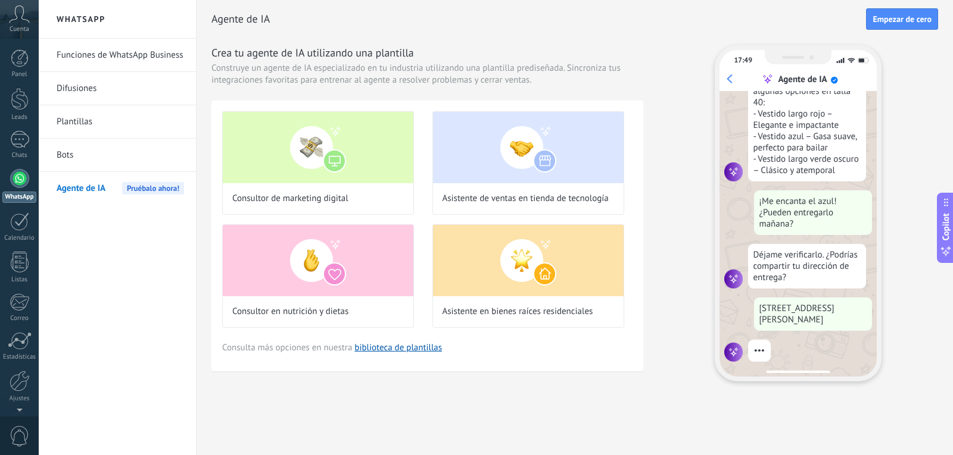
click at [22, 20] on icon at bounding box center [19, 14] width 21 height 18
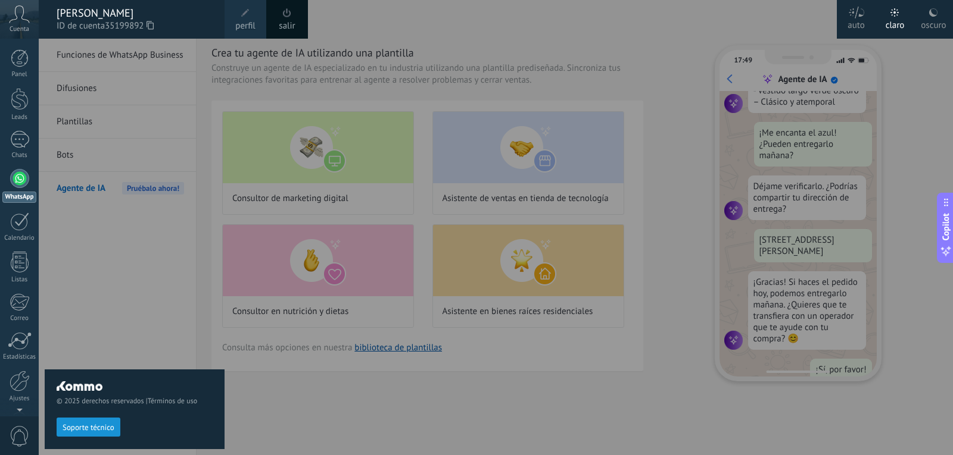
scroll to position [304, 0]
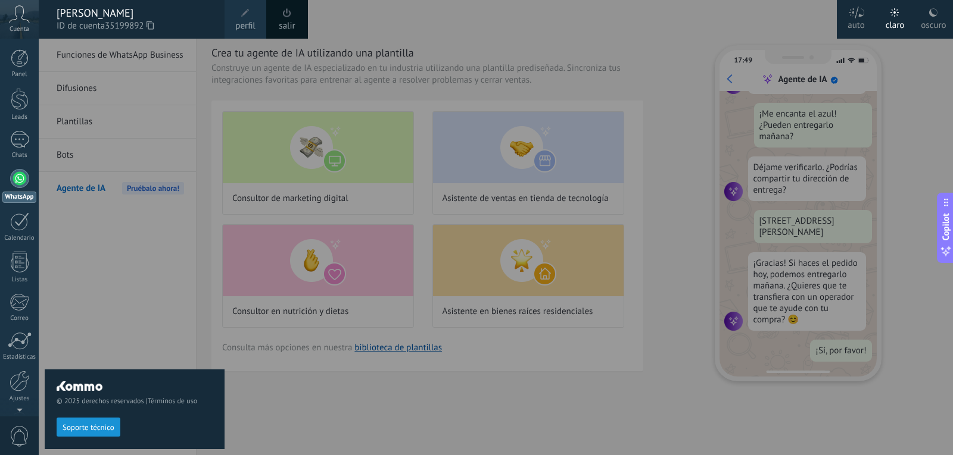
click at [186, 264] on div "© 2025 derechos reservados | Términos de uso Soporte técnico" at bounding box center [135, 247] width 180 height 417
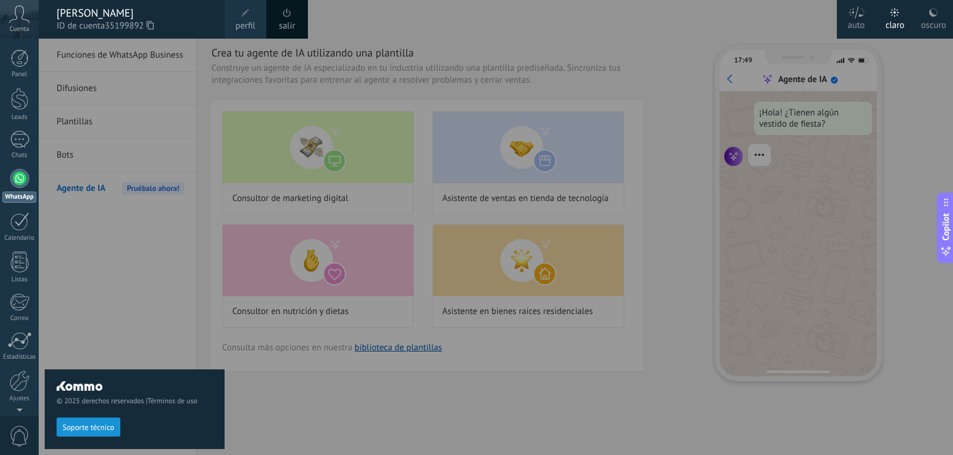
click at [566, 34] on div at bounding box center [515, 227] width 953 height 455
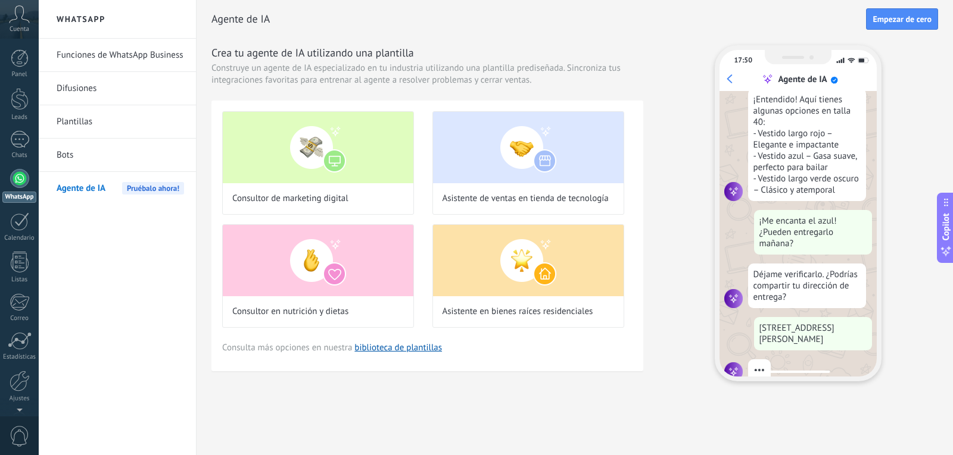
scroll to position [216, 0]
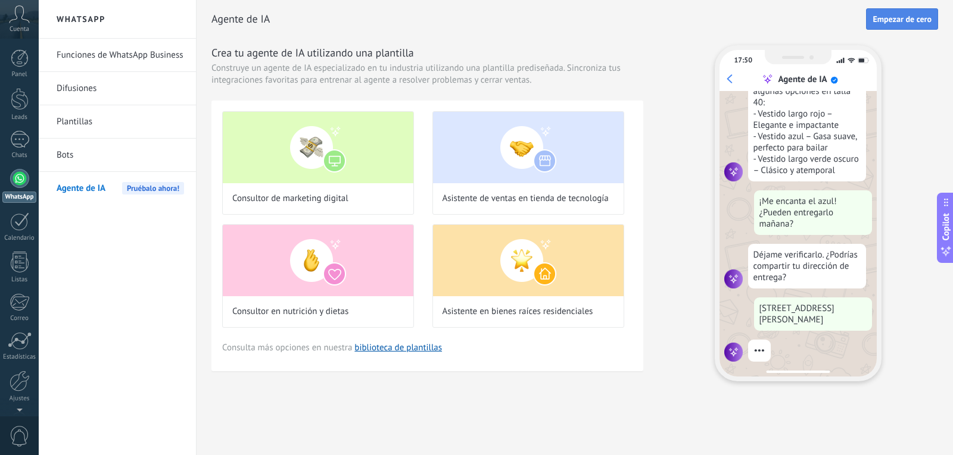
click at [900, 20] on span "Empezar de cero" at bounding box center [901, 19] width 59 height 8
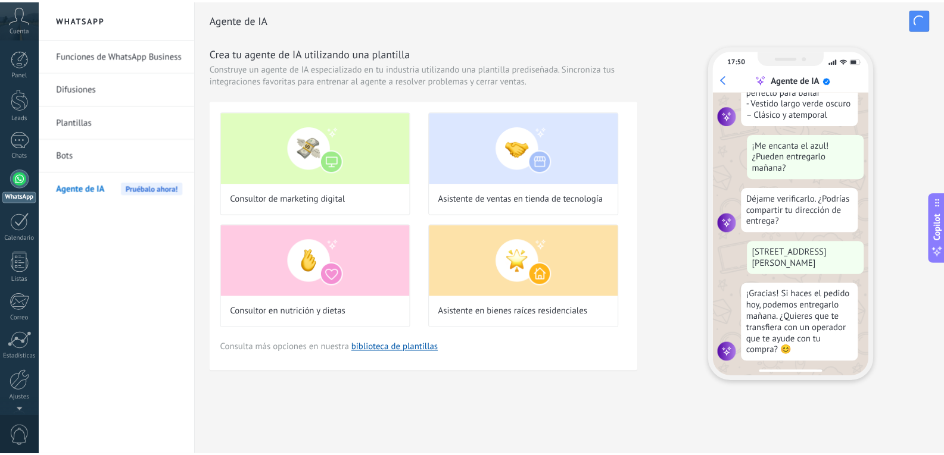
scroll to position [273, 0]
click at [21, 179] on div at bounding box center [19, 178] width 19 height 19
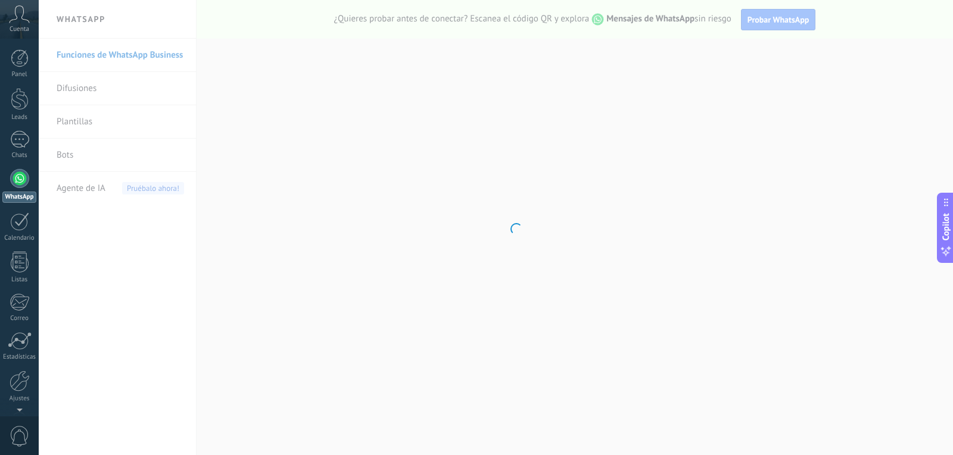
click at [20, 21] on icon at bounding box center [19, 14] width 21 height 18
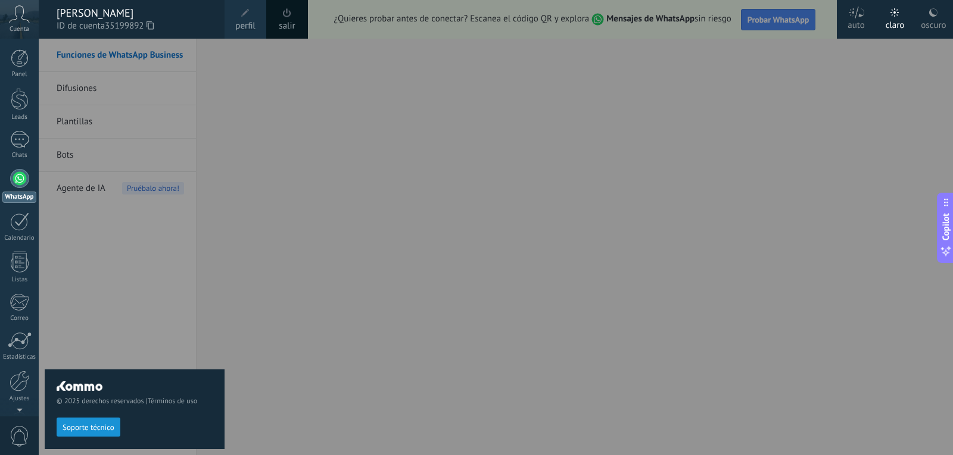
click at [149, 344] on div "© 2025 derechos reservados | Términos de uso Soporte técnico" at bounding box center [135, 247] width 180 height 417
click at [297, 151] on div at bounding box center [515, 227] width 953 height 455
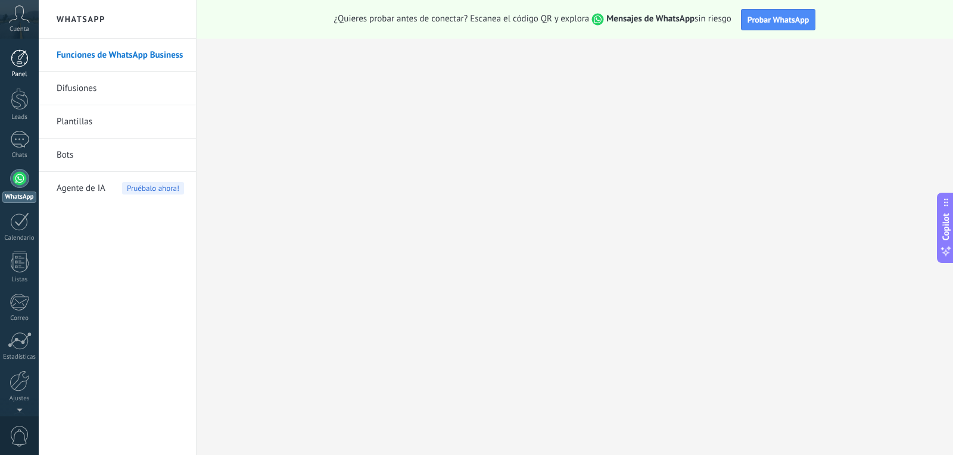
click at [20, 59] on div at bounding box center [20, 58] width 18 height 18
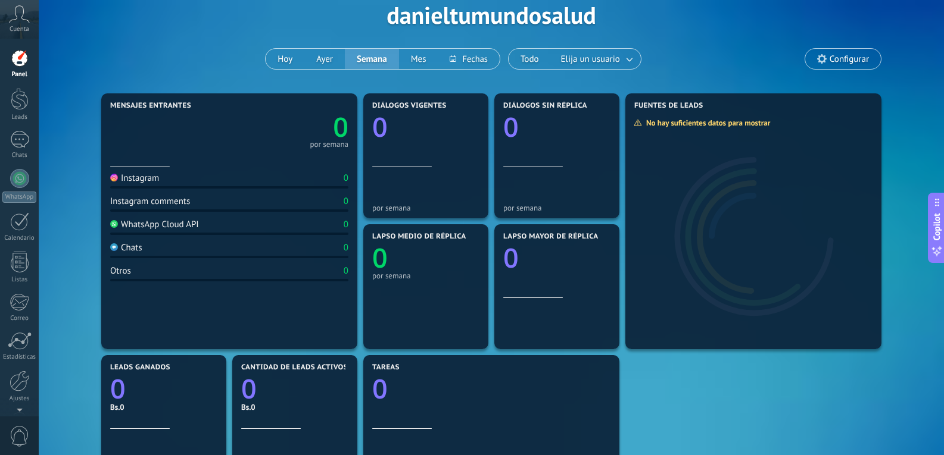
scroll to position [60, 0]
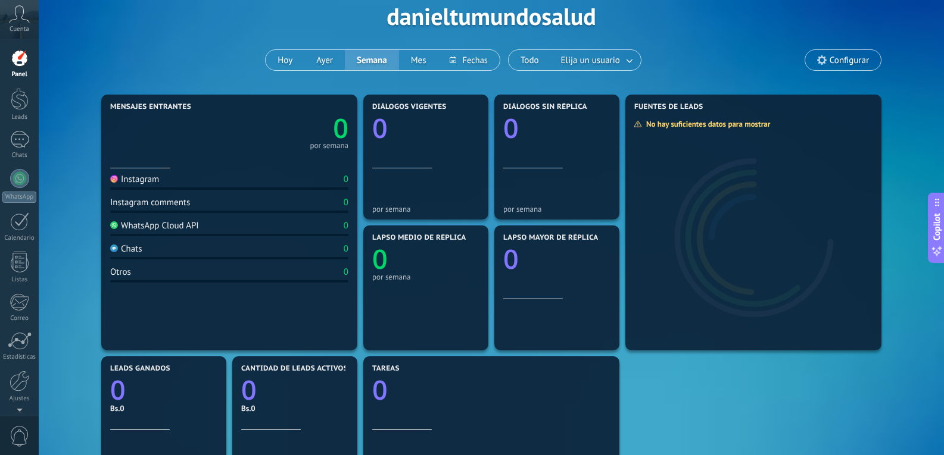
click at [154, 225] on div "WhatsApp Cloud API" at bounding box center [154, 225] width 89 height 11
click at [25, 142] on div at bounding box center [19, 139] width 19 height 17
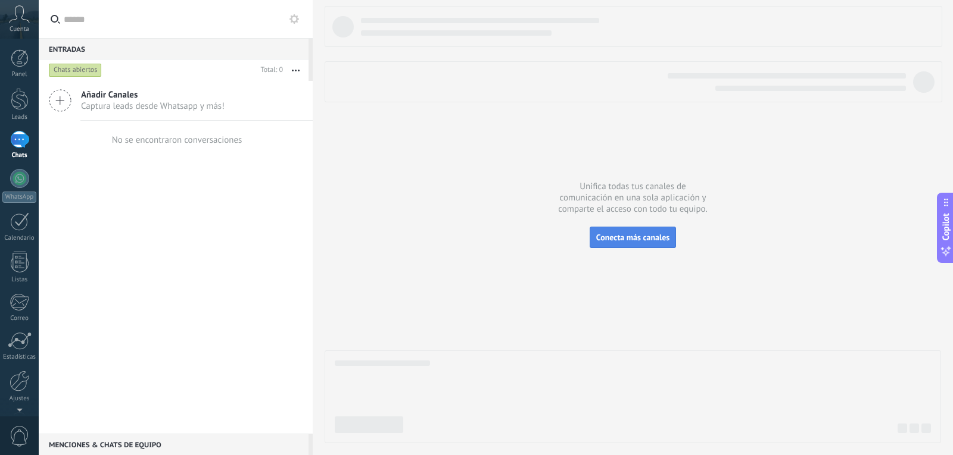
click at [619, 239] on span "Conecta más canales" at bounding box center [632, 237] width 73 height 11
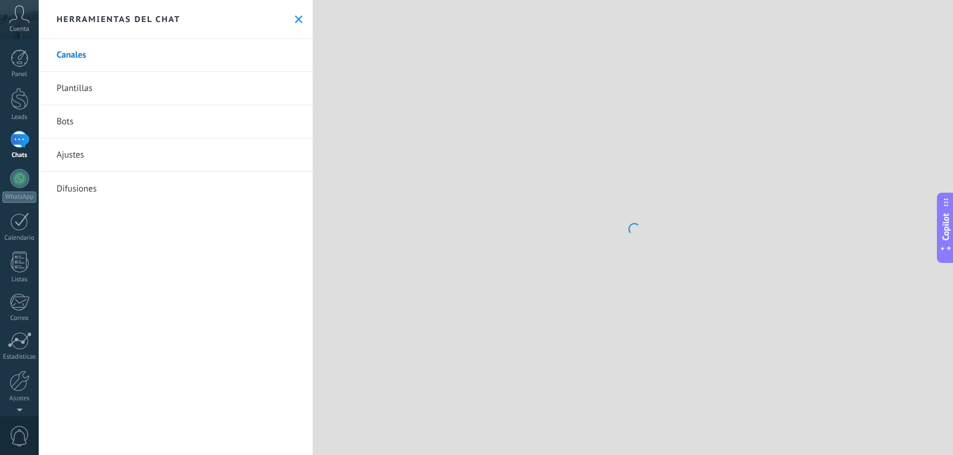
click at [295, 18] on use at bounding box center [299, 19] width 8 height 8
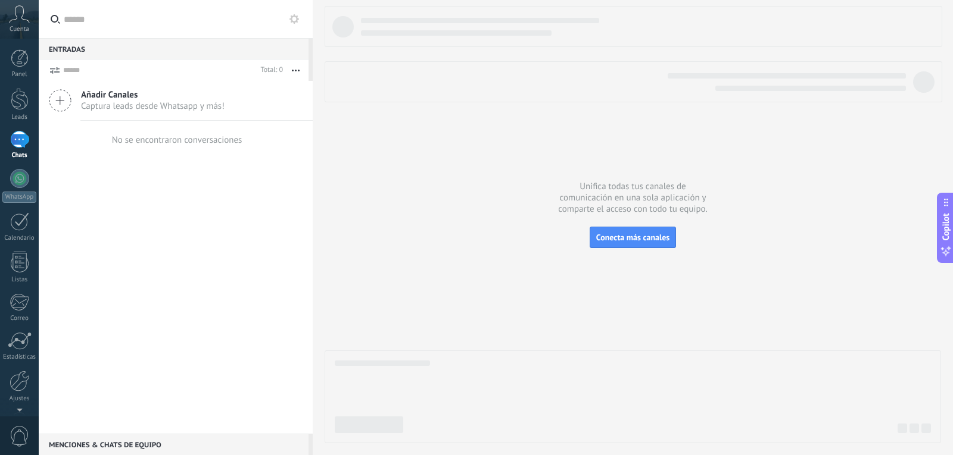
click at [85, 103] on span "Captura leads desde Whatsapp y más!" at bounding box center [152, 106] width 143 height 11
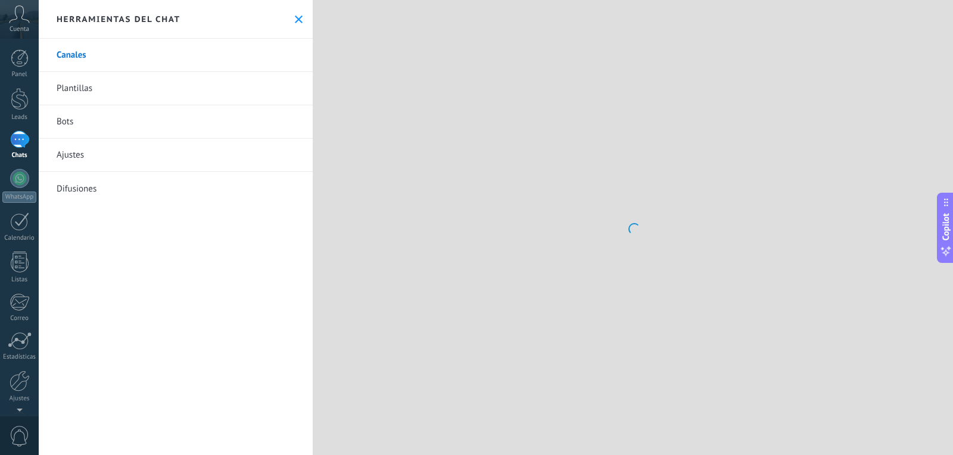
click at [76, 155] on link "Ajustes" at bounding box center [176, 155] width 274 height 33
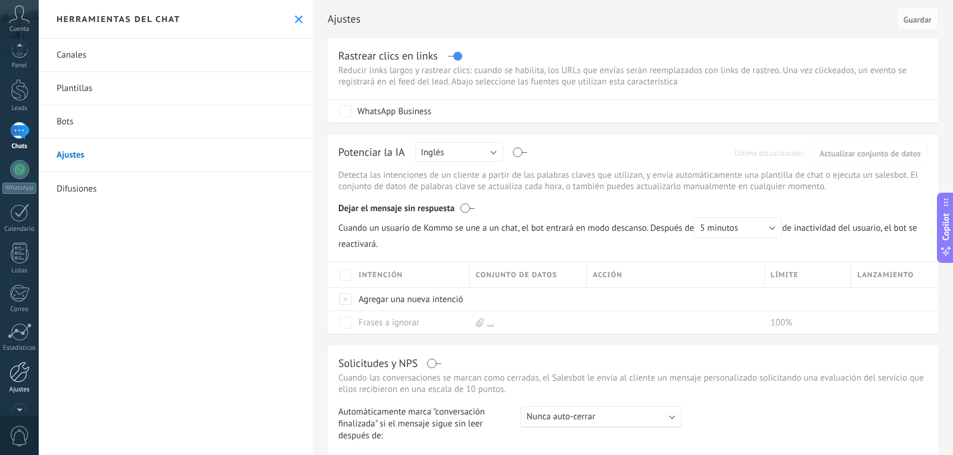
click at [22, 369] on div at bounding box center [20, 372] width 20 height 21
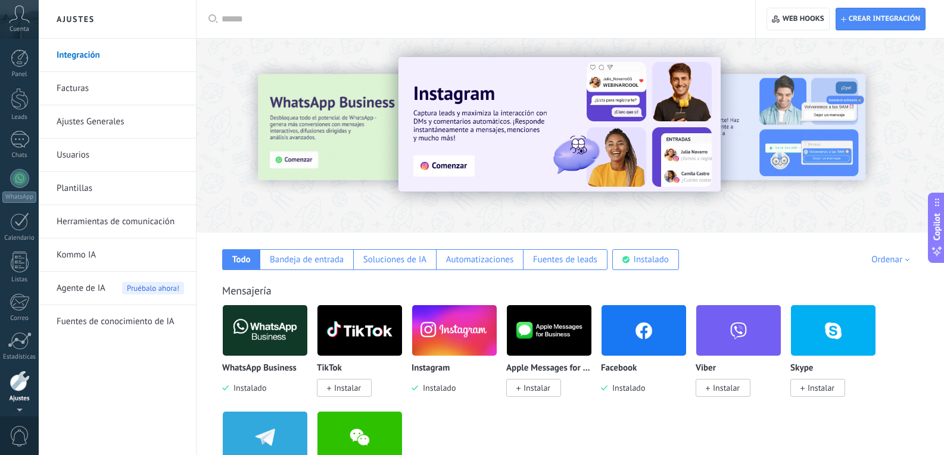
scroll to position [40, 0]
click at [273, 326] on img at bounding box center [265, 331] width 85 height 58
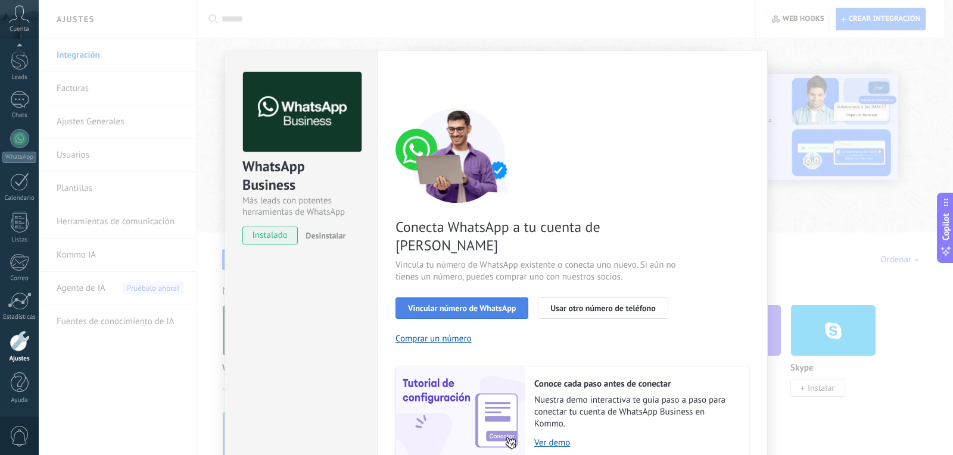
click at [479, 304] on span "Vincular número de WhatsApp" at bounding box center [462, 308] width 108 height 8
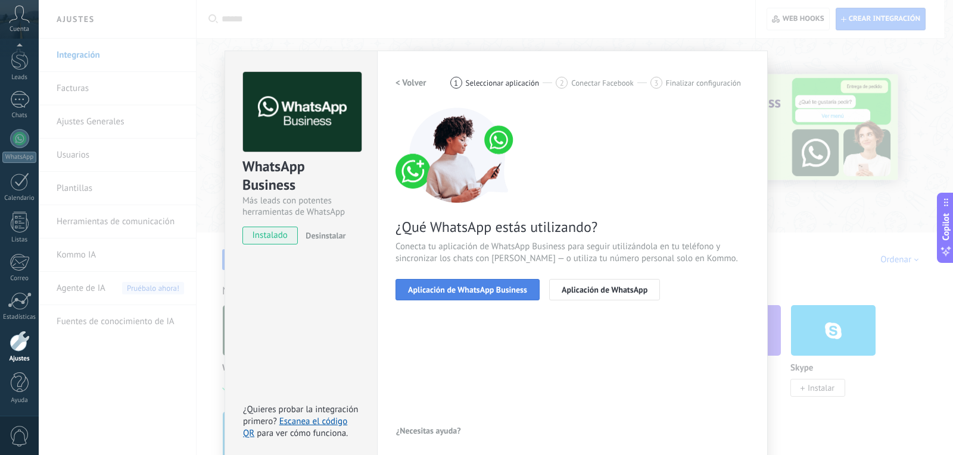
click at [489, 291] on span "Aplicación de WhatsApp Business" at bounding box center [467, 290] width 119 height 8
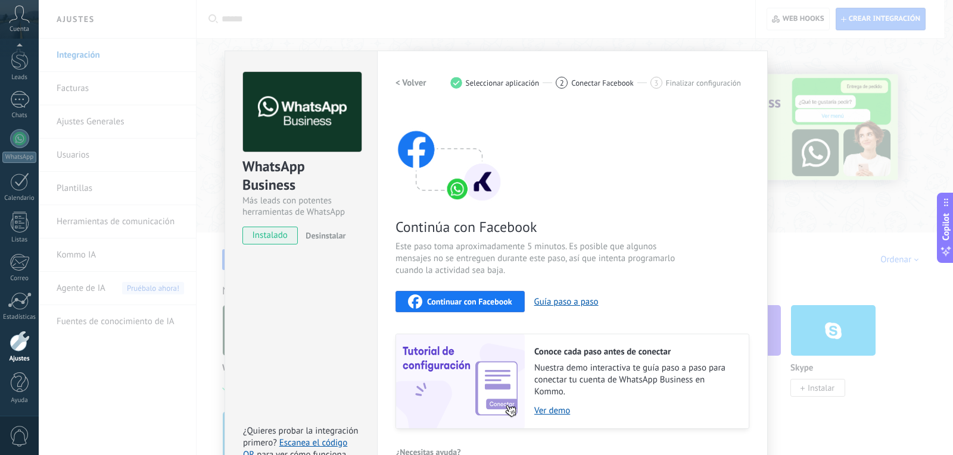
click at [482, 304] on span "Continuar con Facebook" at bounding box center [469, 302] width 85 height 8
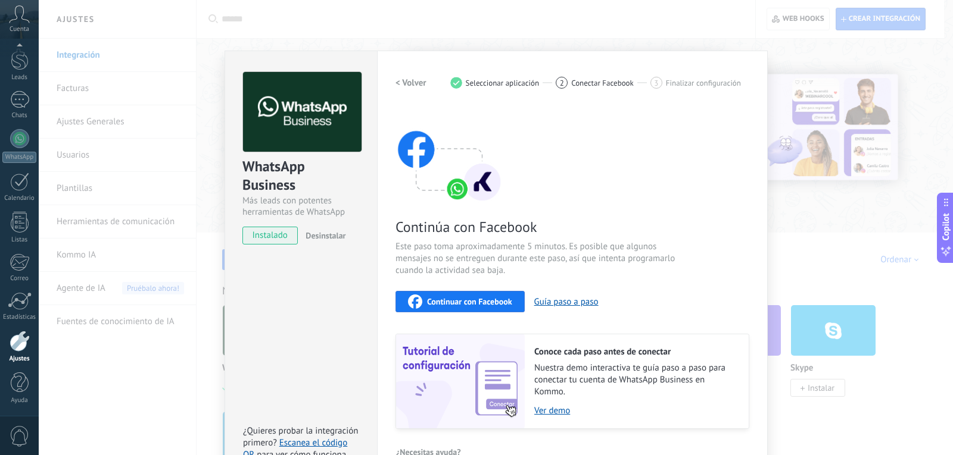
click at [827, 233] on div "WhatsApp Business Más leads con potentes herramientas de WhatsApp instalado Des…" at bounding box center [496, 227] width 914 height 455
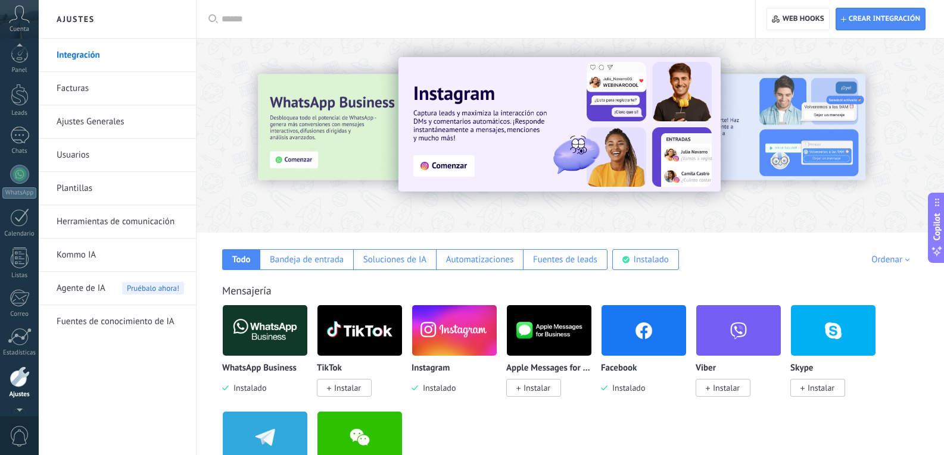
scroll to position [0, 0]
click at [19, 63] on div at bounding box center [20, 58] width 18 height 18
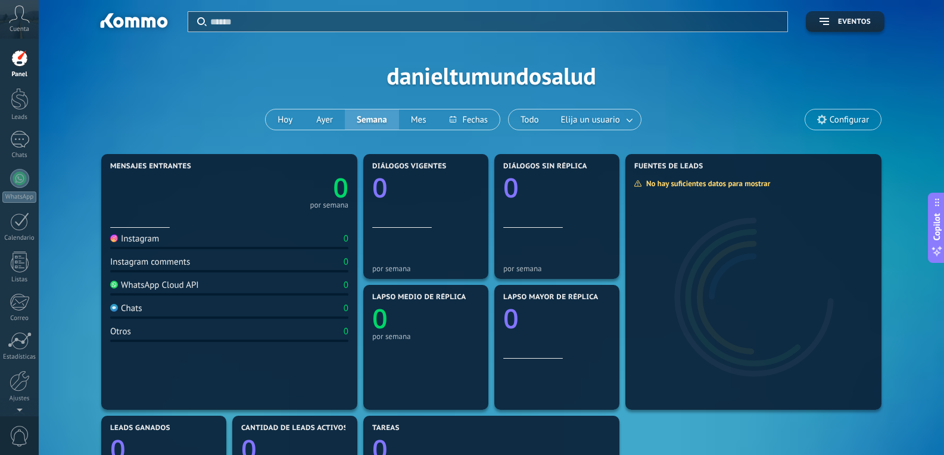
click at [24, 17] on icon at bounding box center [19, 14] width 21 height 18
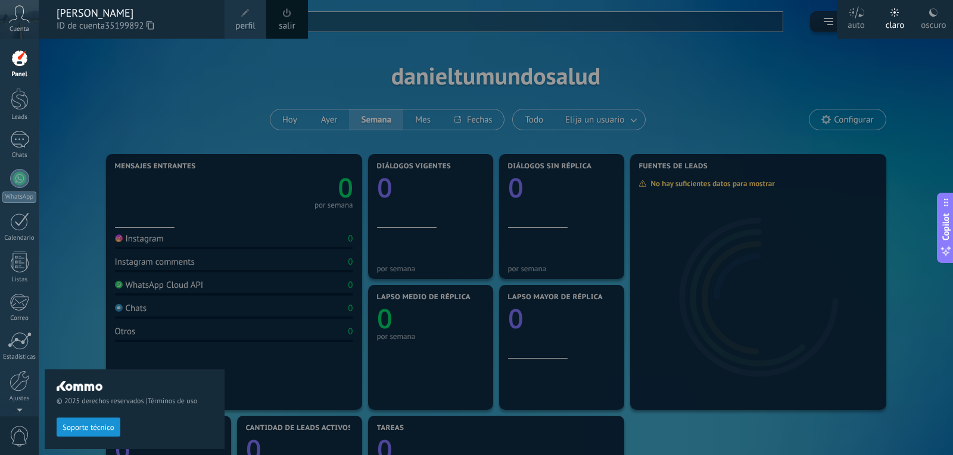
click at [114, 95] on div "© 2025 derechos reservados | Términos de uso Soporte técnico" at bounding box center [135, 247] width 180 height 417
click at [16, 100] on div at bounding box center [20, 99] width 18 height 22
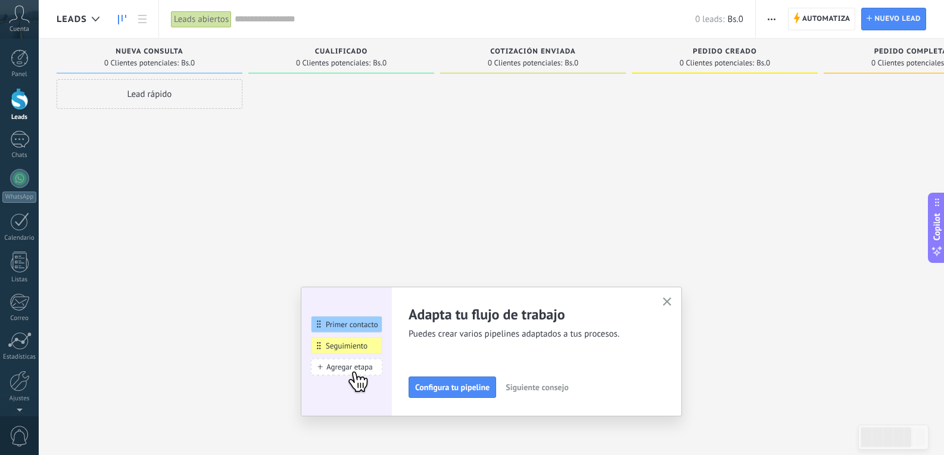
click at [669, 302] on icon "button" at bounding box center [667, 302] width 9 height 9
